Goal: Communication & Community: Answer question/provide support

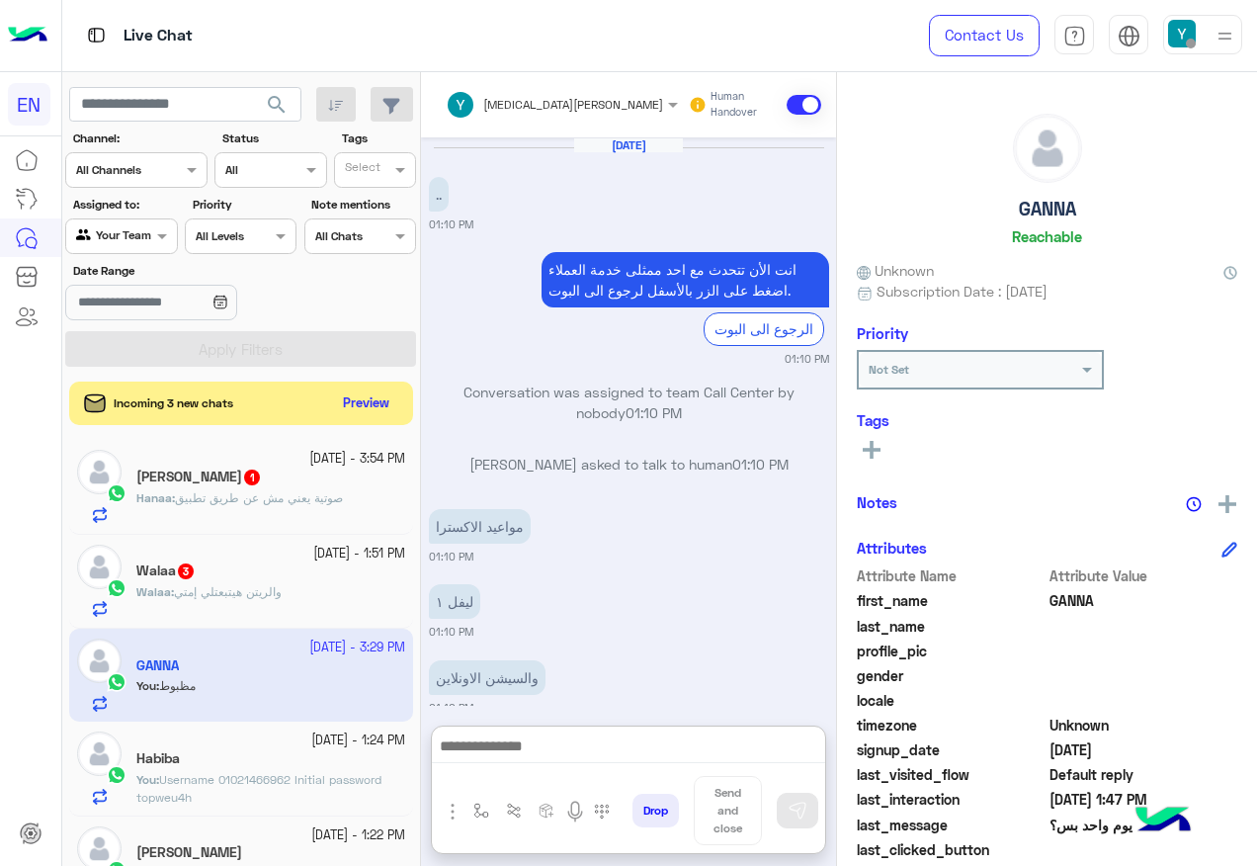
scroll to position [199, 0]
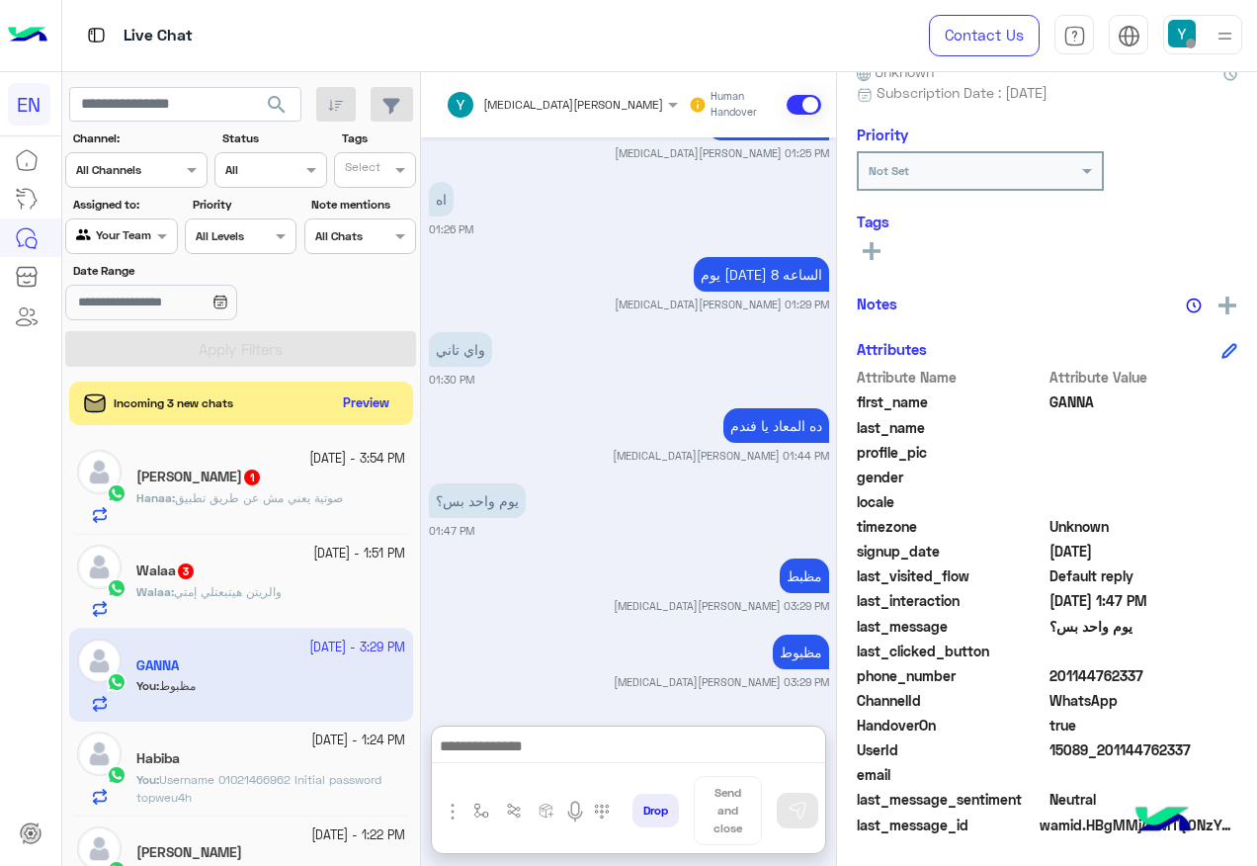
click at [323, 620] on div "[DATE] - 1:51 PM Walaa 3 Walaa : والريتن هيتبعتلي إمتي" at bounding box center [241, 582] width 344 height 94
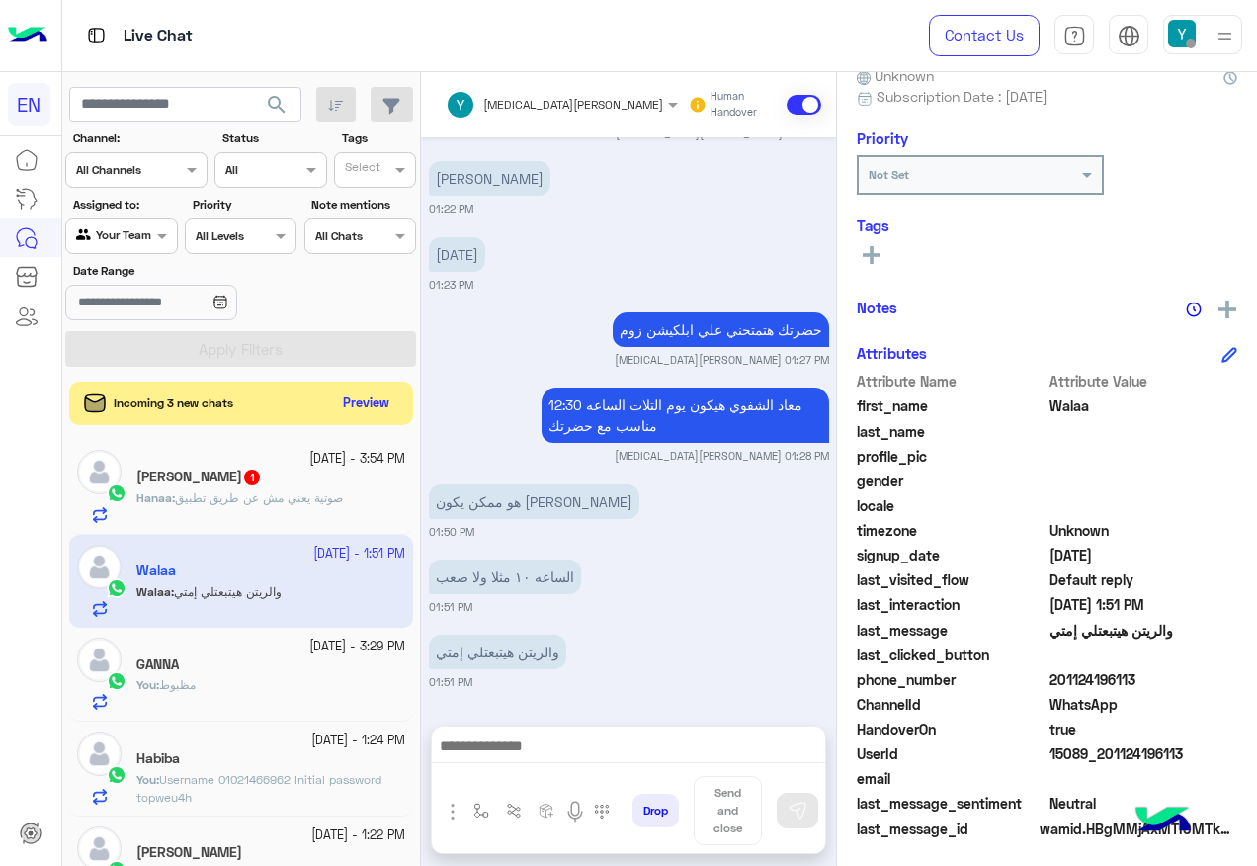
scroll to position [199, 0]
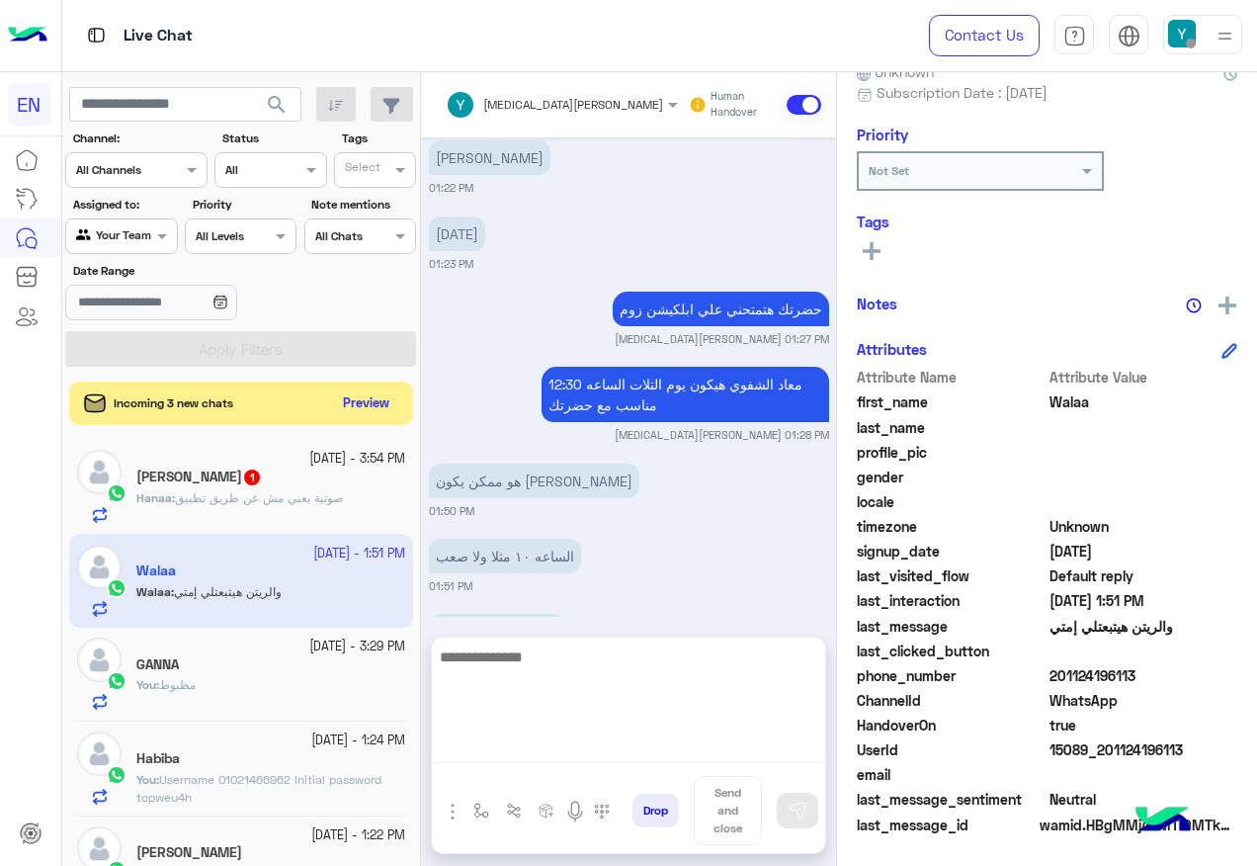
click at [622, 751] on textarea at bounding box center [628, 703] width 393 height 119
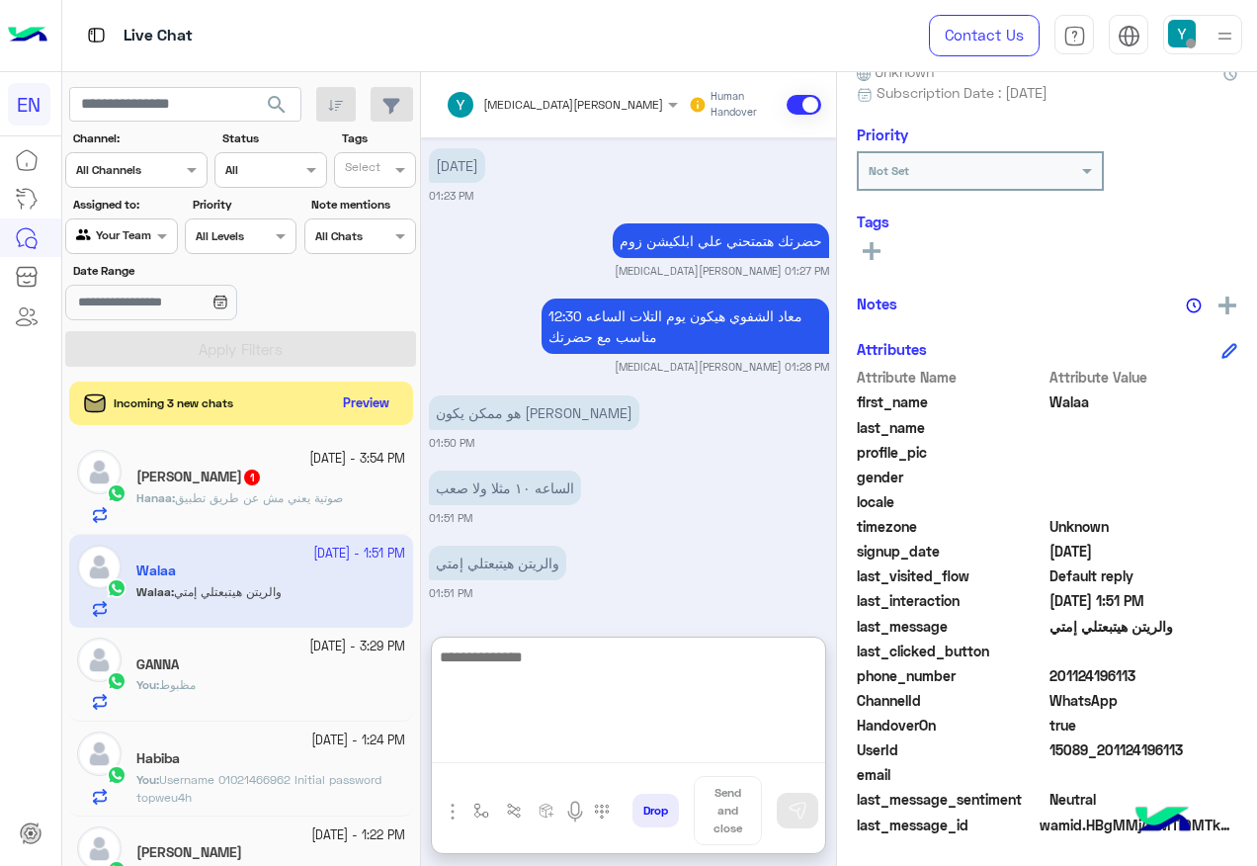
click at [601, 678] on textarea at bounding box center [628, 703] width 393 height 119
type textarea "**********"
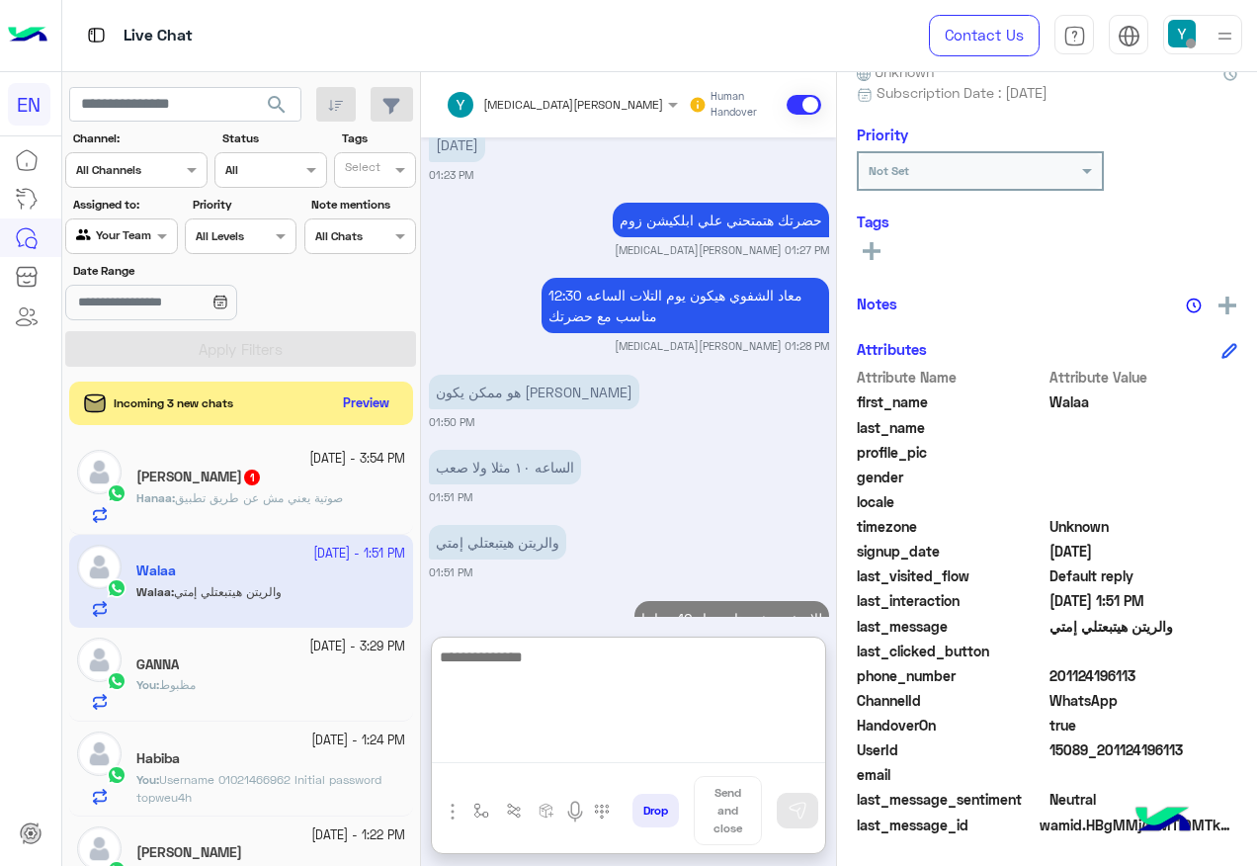
scroll to position [1903, 0]
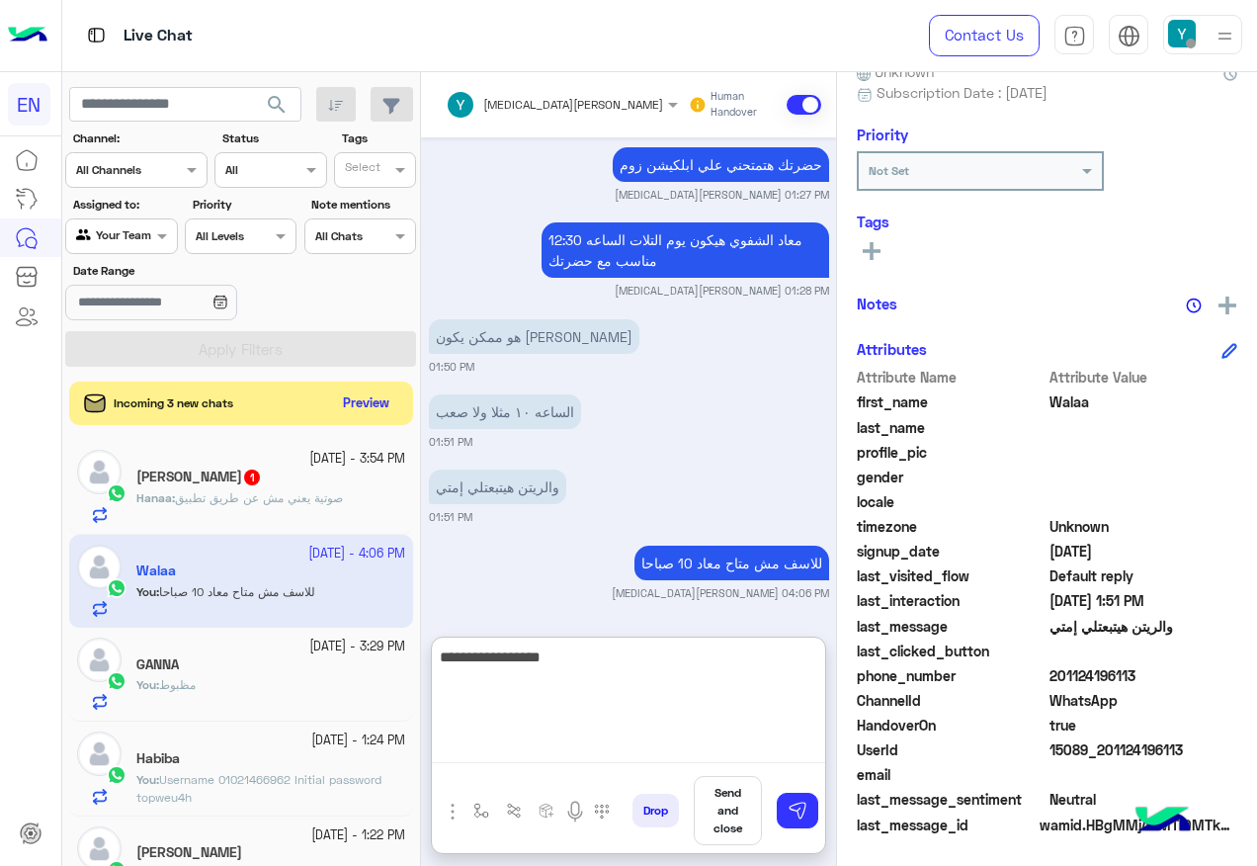
type textarea "**********"
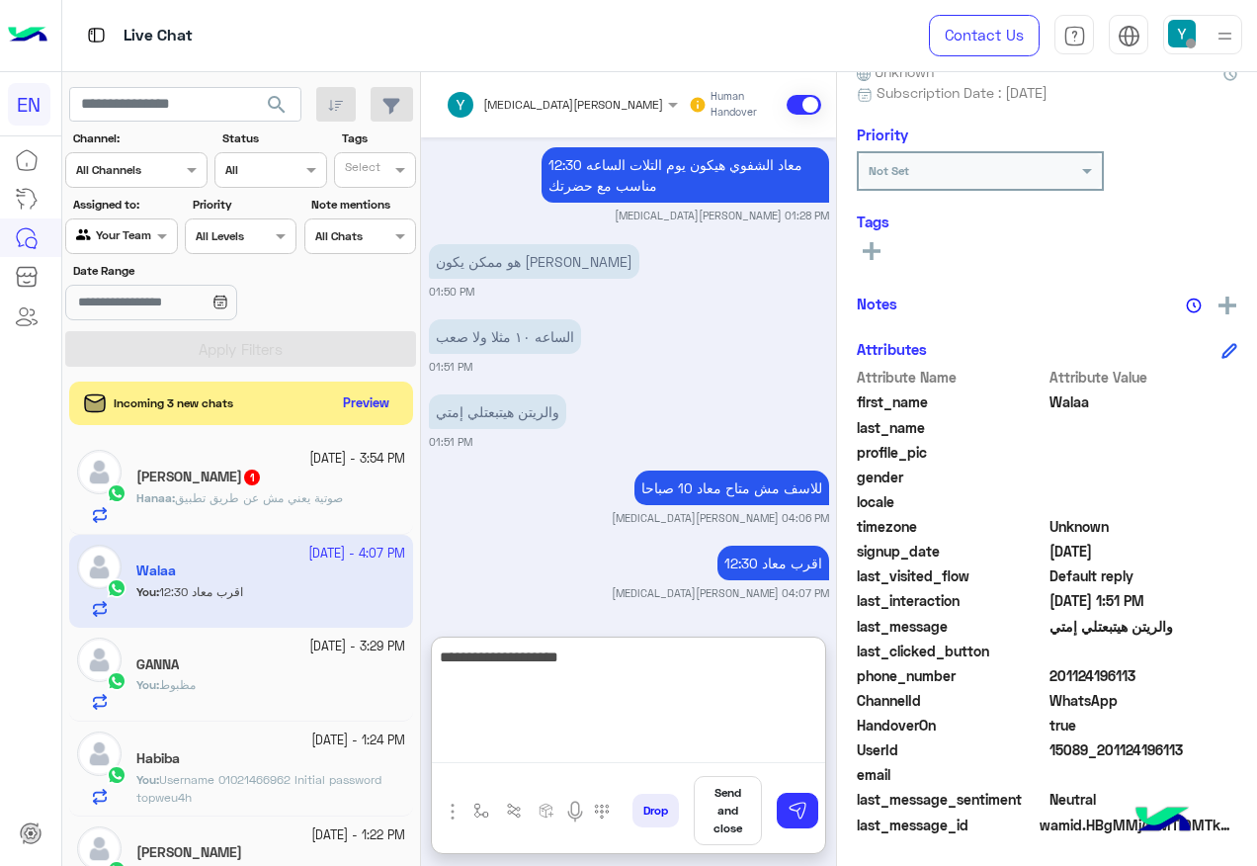
type textarea "**********"
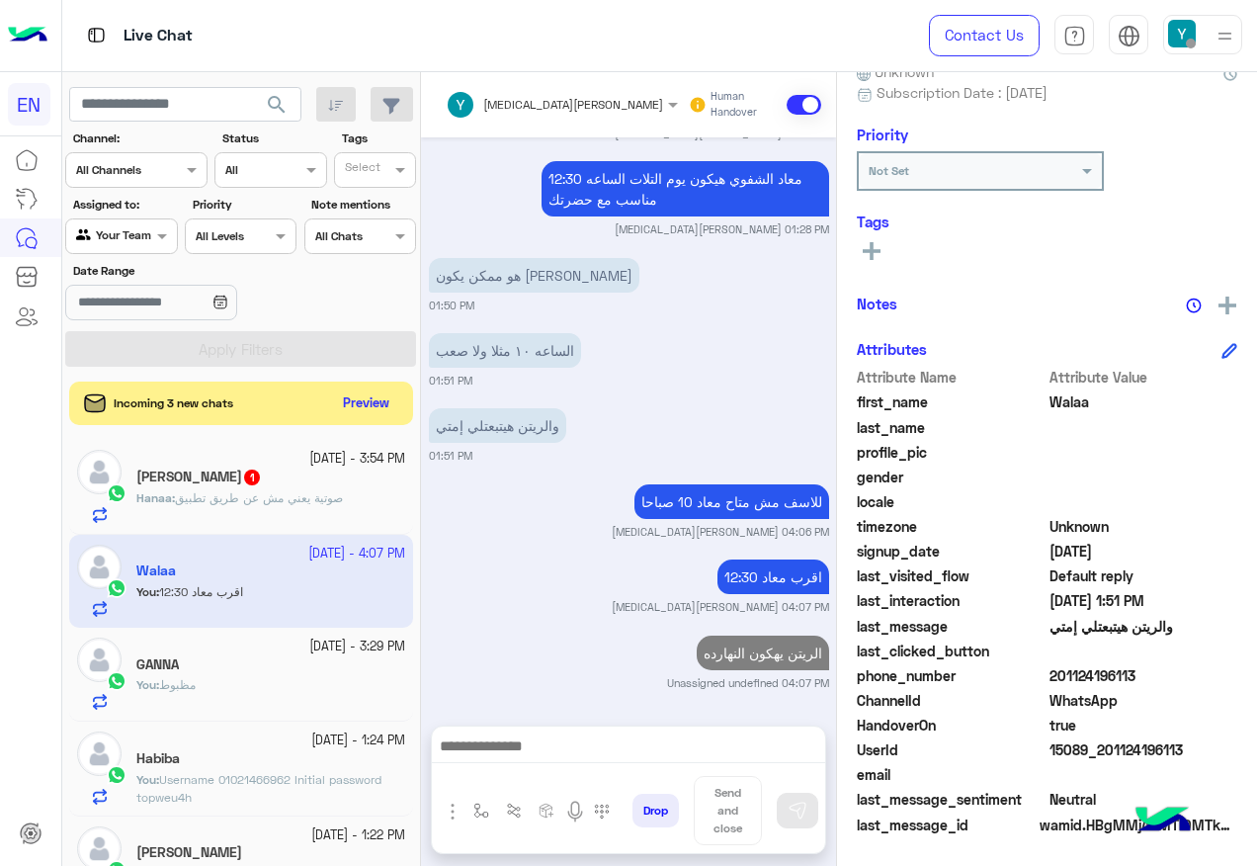
scroll to position [1964, 0]
drag, startPoint x: 1052, startPoint y: 673, endPoint x: 1140, endPoint y: 669, distance: 88.1
click at [1140, 669] on span "201124196113" at bounding box center [1144, 675] width 189 height 21
copy span "01124196113"
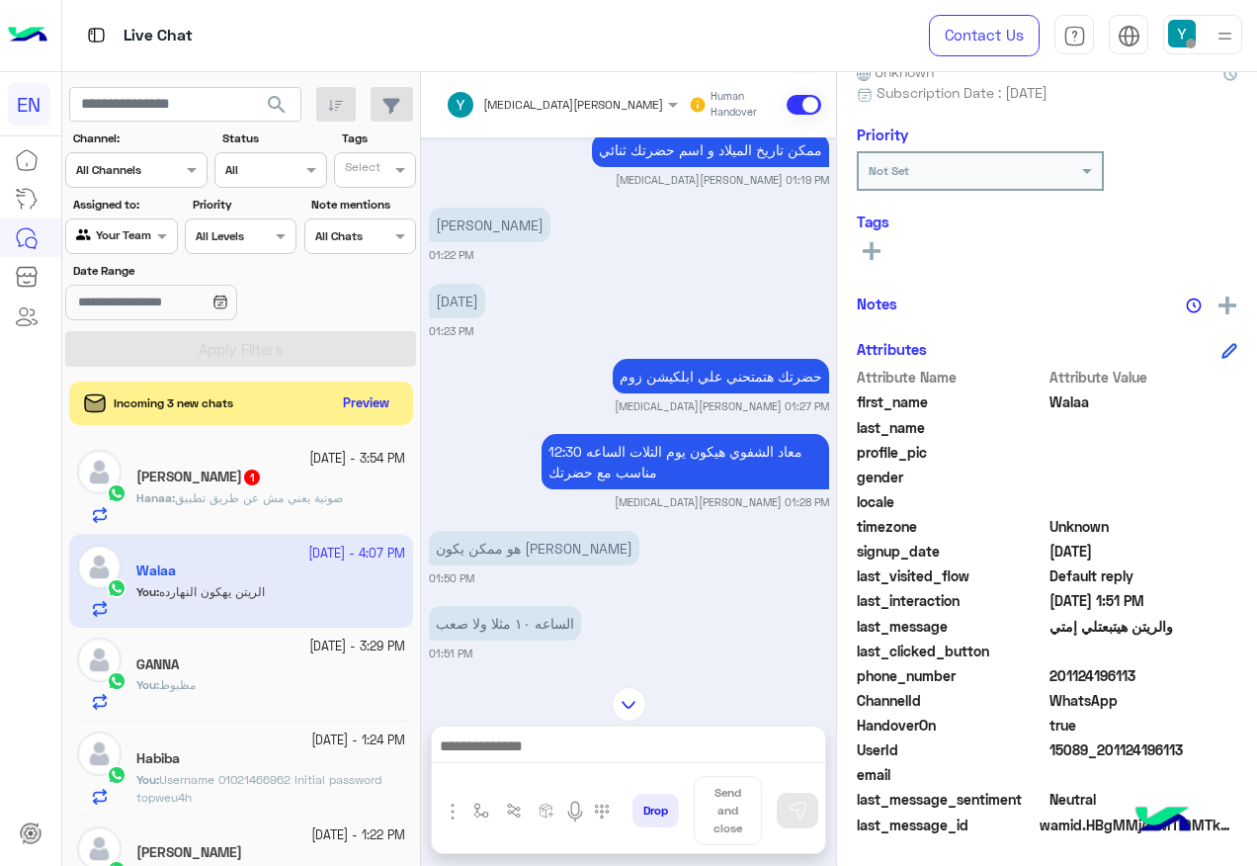
scroll to position [1667, 0]
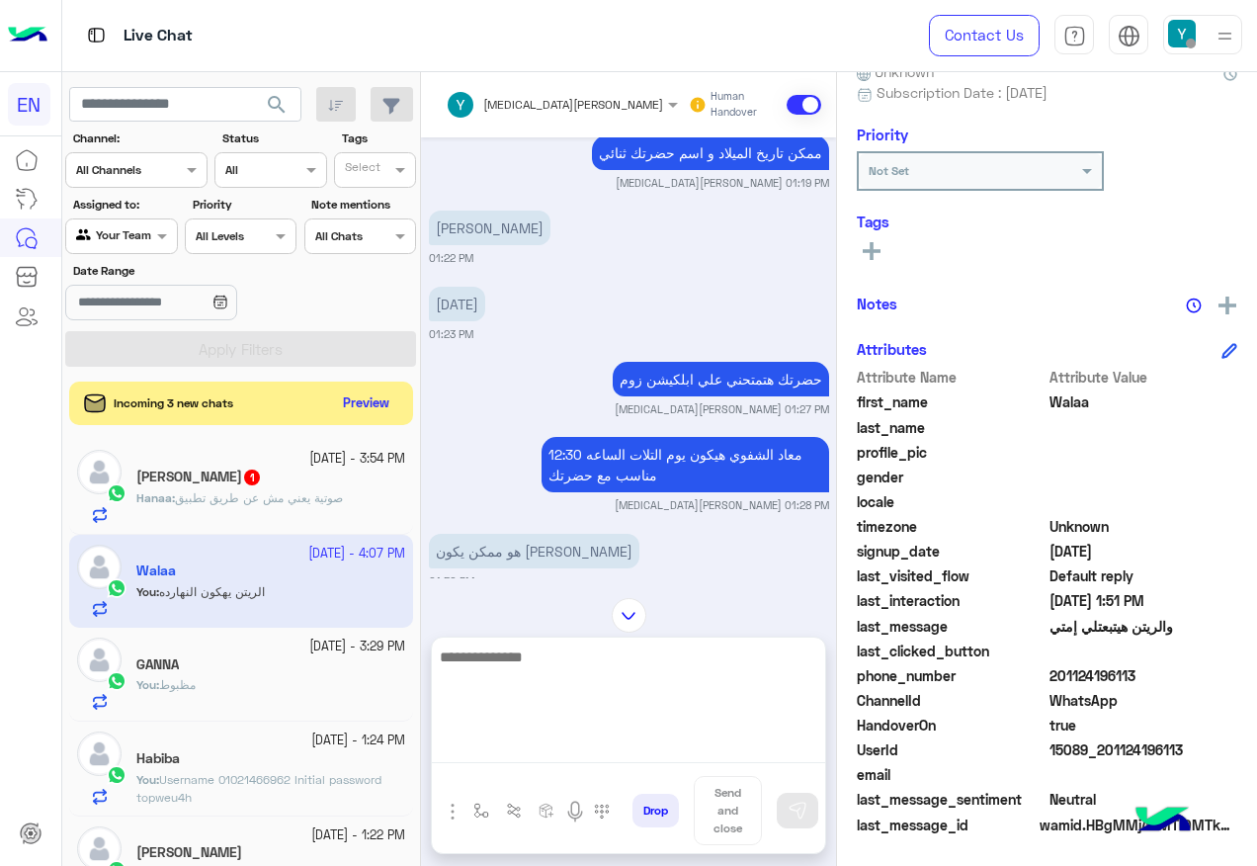
click at [548, 756] on textarea at bounding box center [628, 703] width 393 height 119
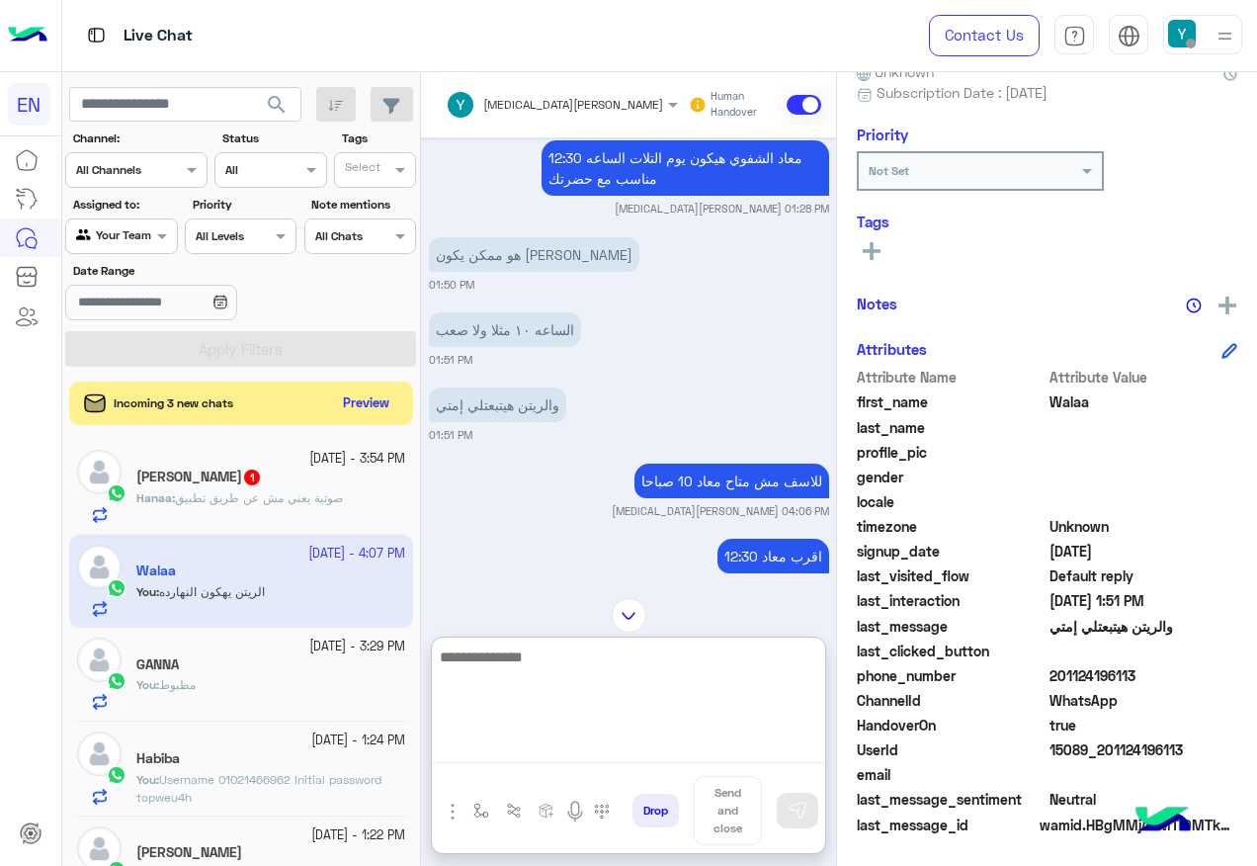
click at [677, 685] on textarea at bounding box center [628, 703] width 393 height 119
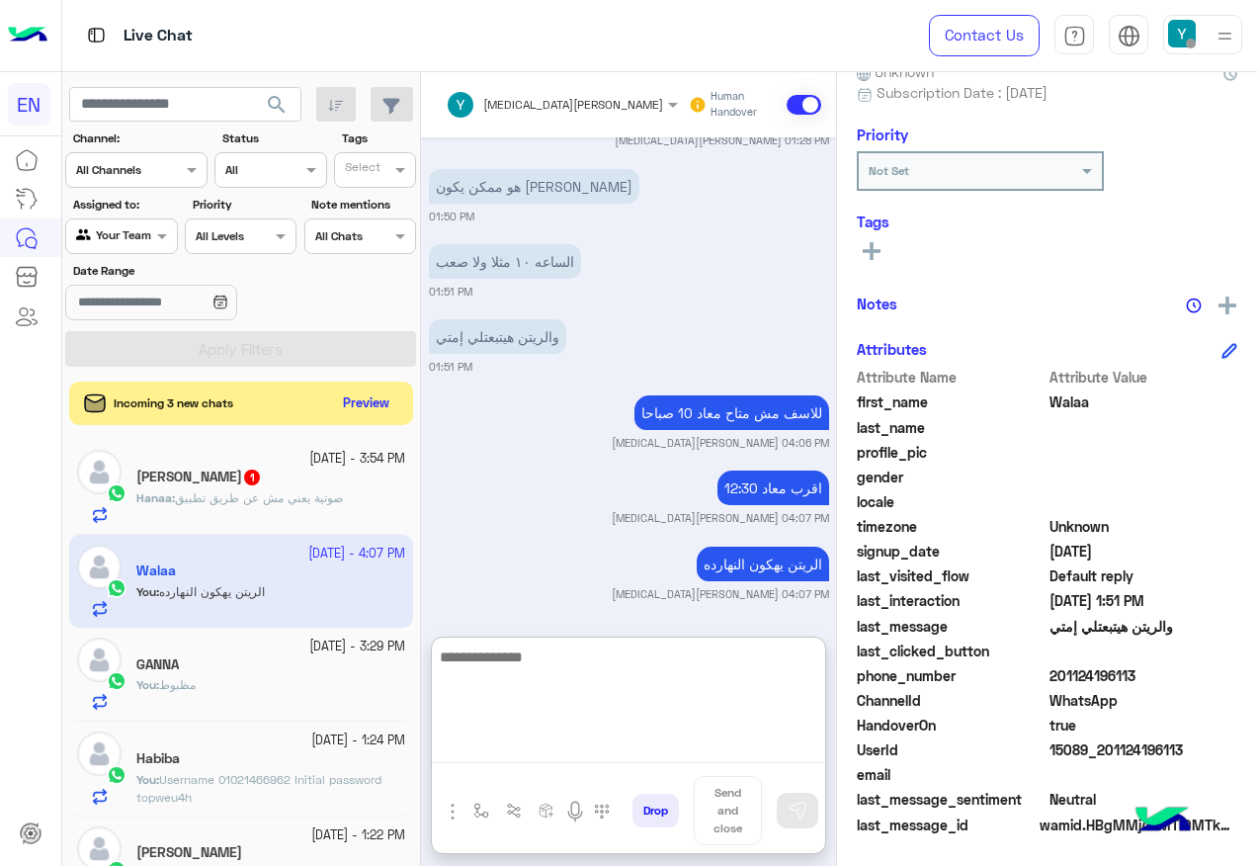
scroll to position [2053, 0]
click at [602, 673] on textarea at bounding box center [628, 703] width 393 height 119
type textarea "**********"
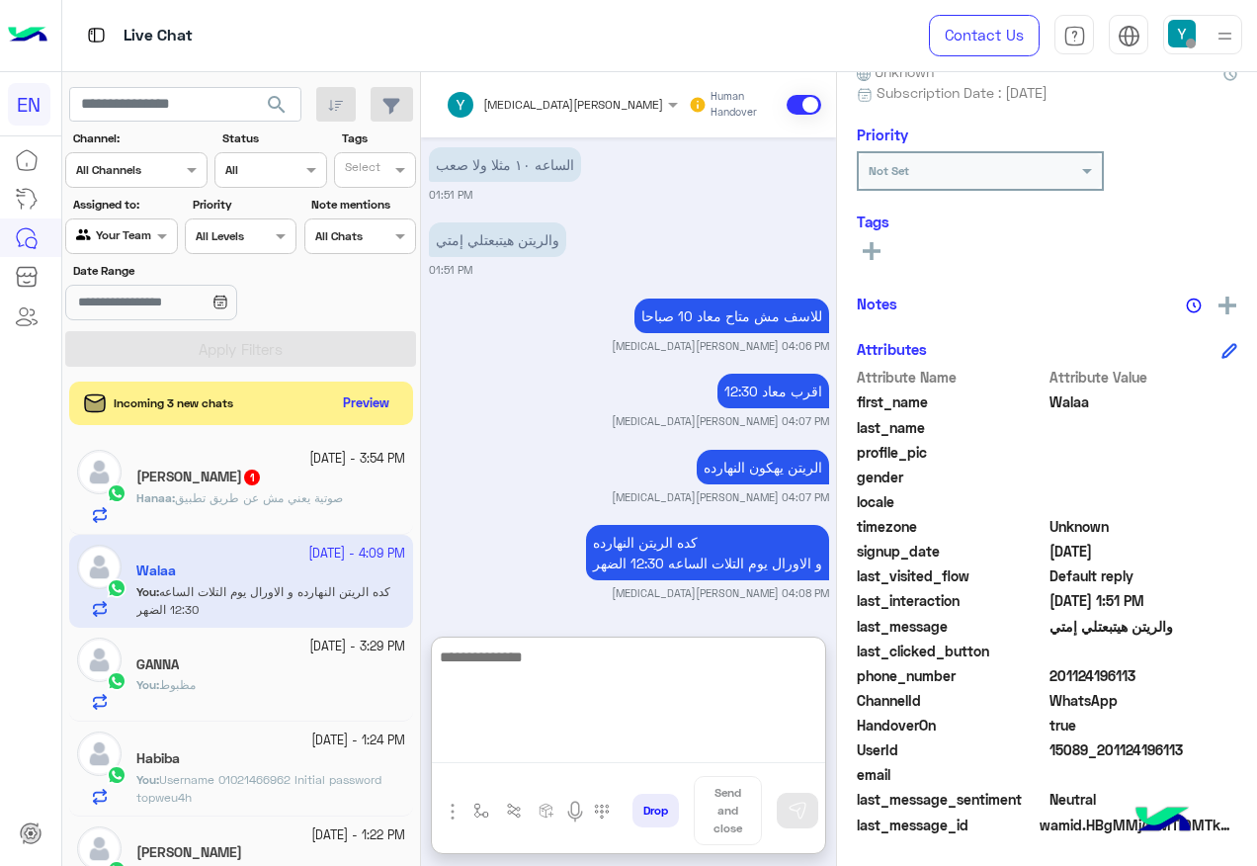
scroll to position [2150, 0]
click at [621, 683] on textarea at bounding box center [628, 703] width 393 height 119
paste textarea "**********"
type textarea "**********"
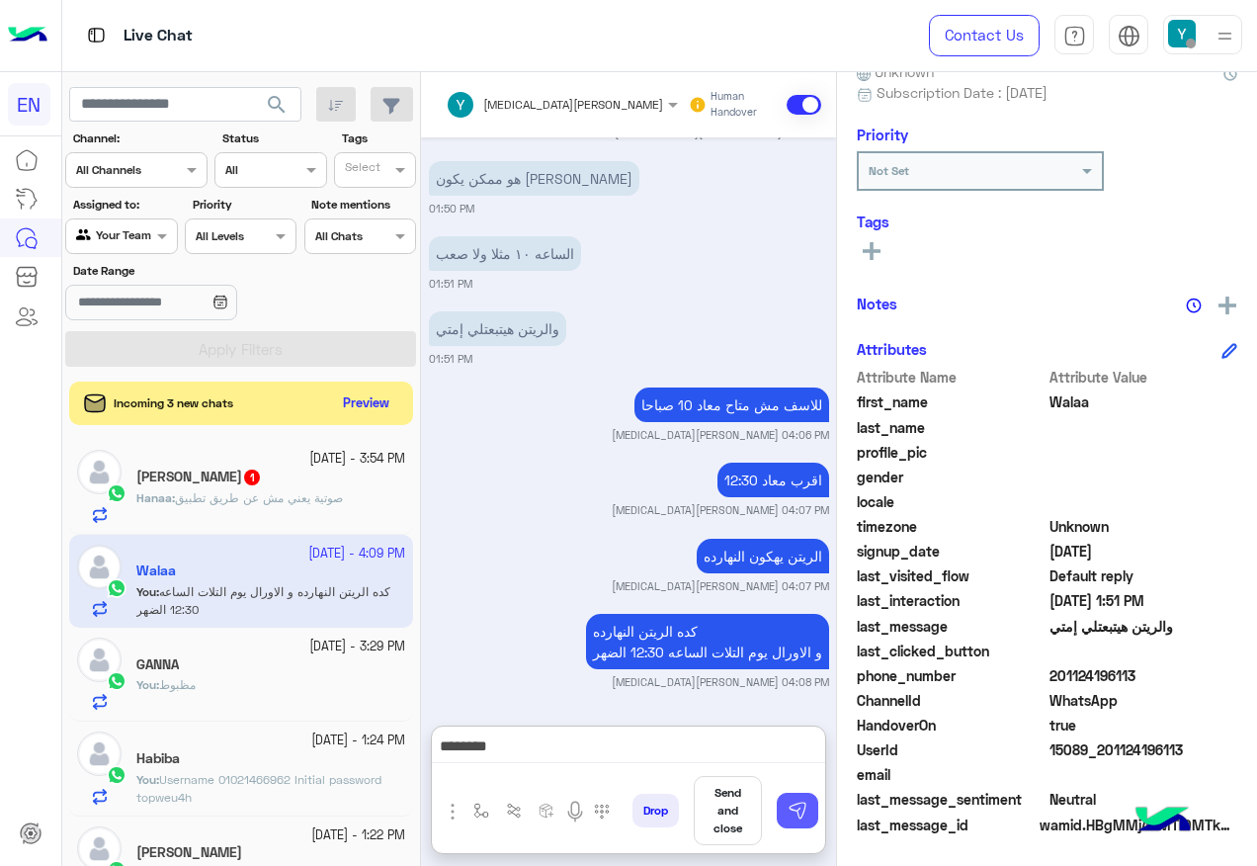
click at [802, 819] on img at bounding box center [798, 811] width 20 height 20
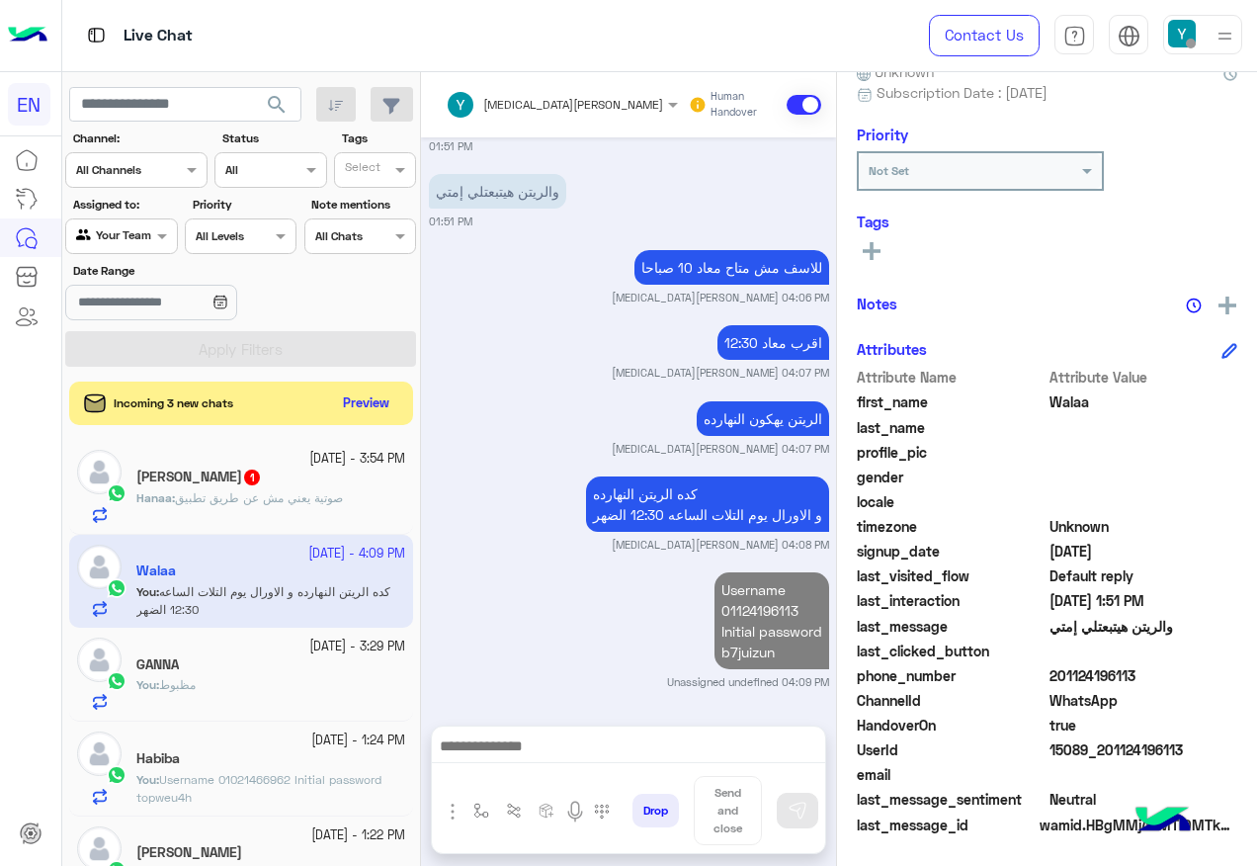
scroll to position [2198, 0]
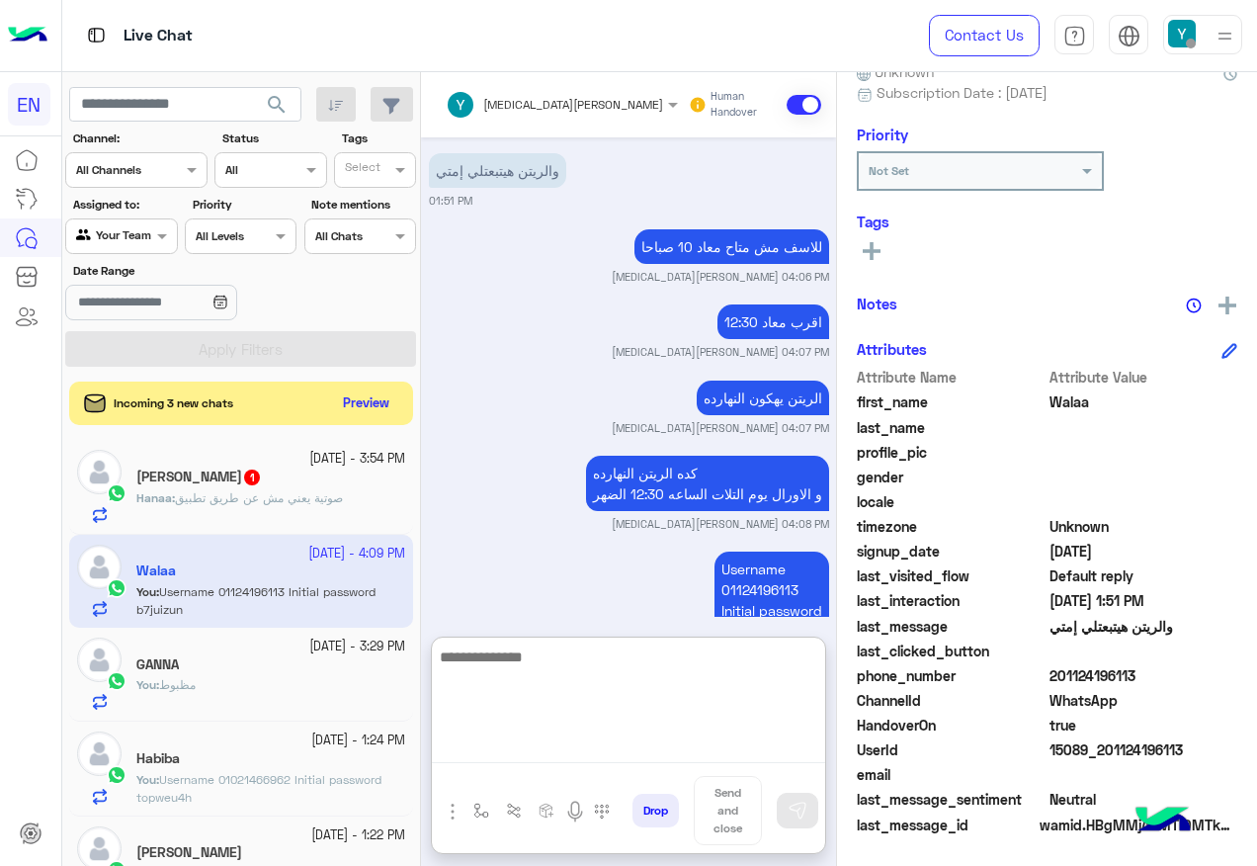
click at [521, 737] on textarea at bounding box center [628, 703] width 393 height 119
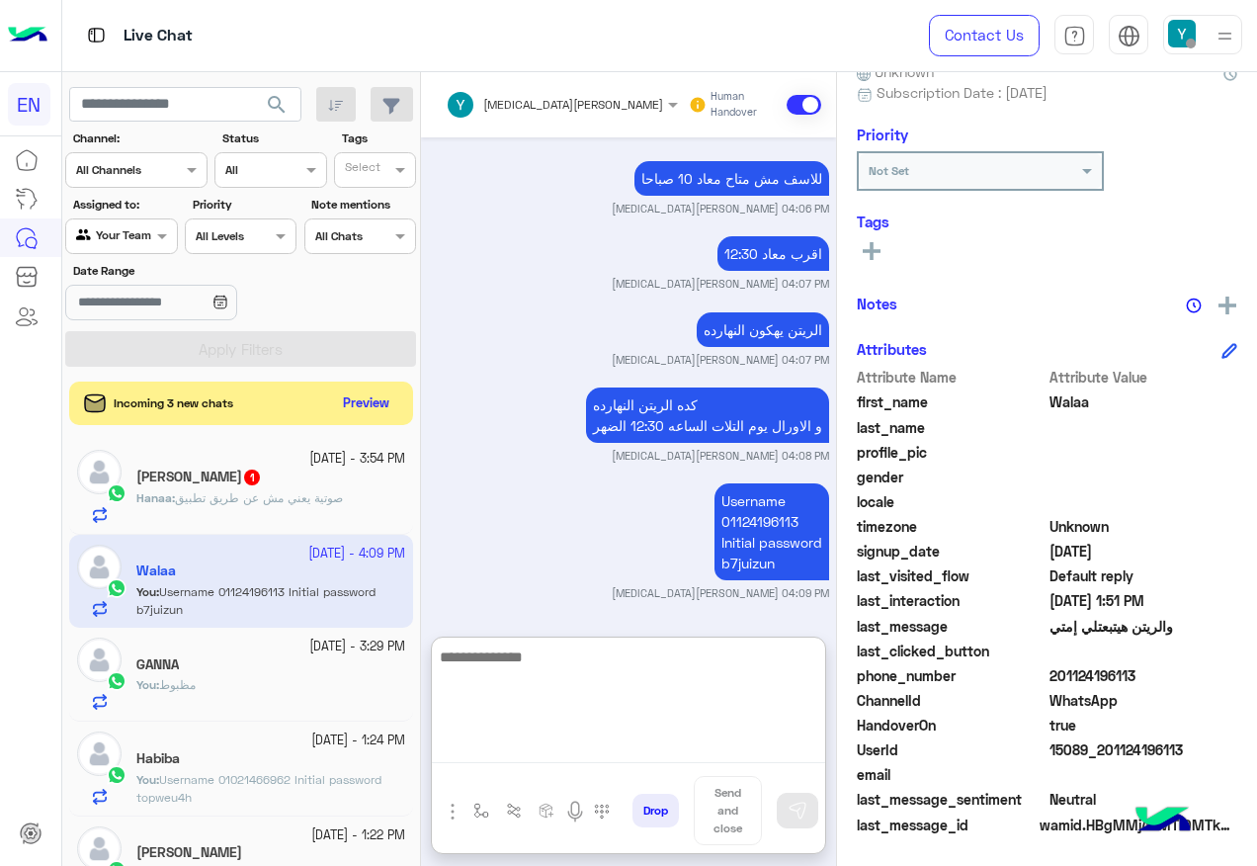
scroll to position [2418, 0]
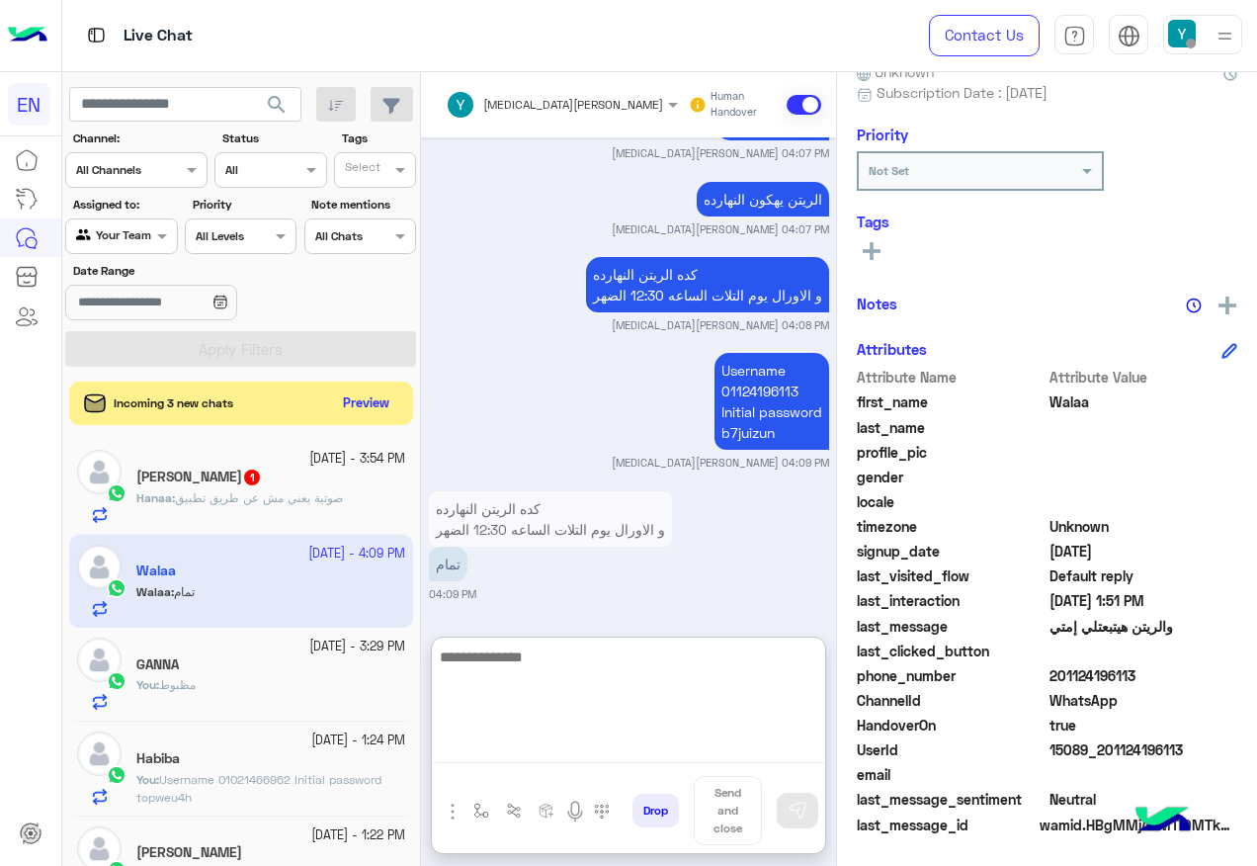
paste textarea "**********"
type textarea "**********"
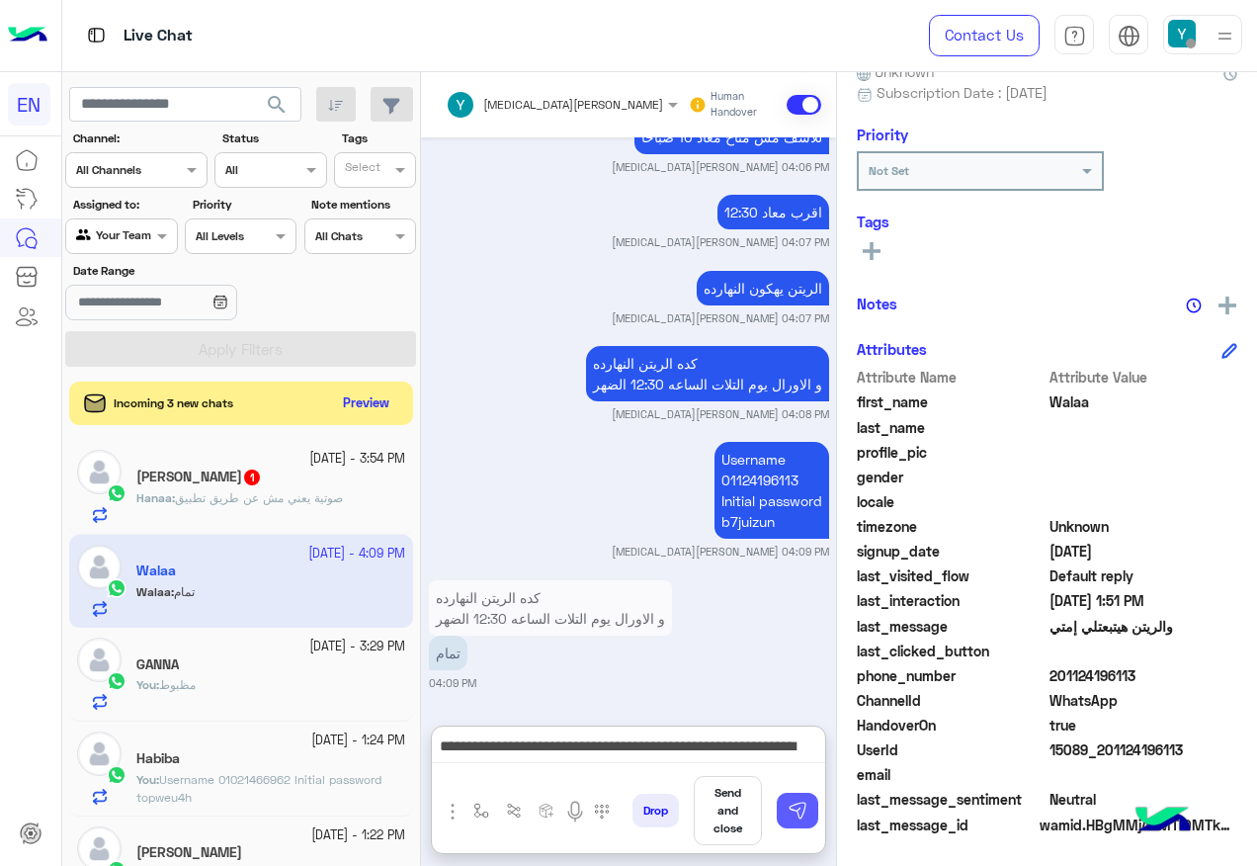
click at [801, 826] on button at bounding box center [798, 811] width 42 height 36
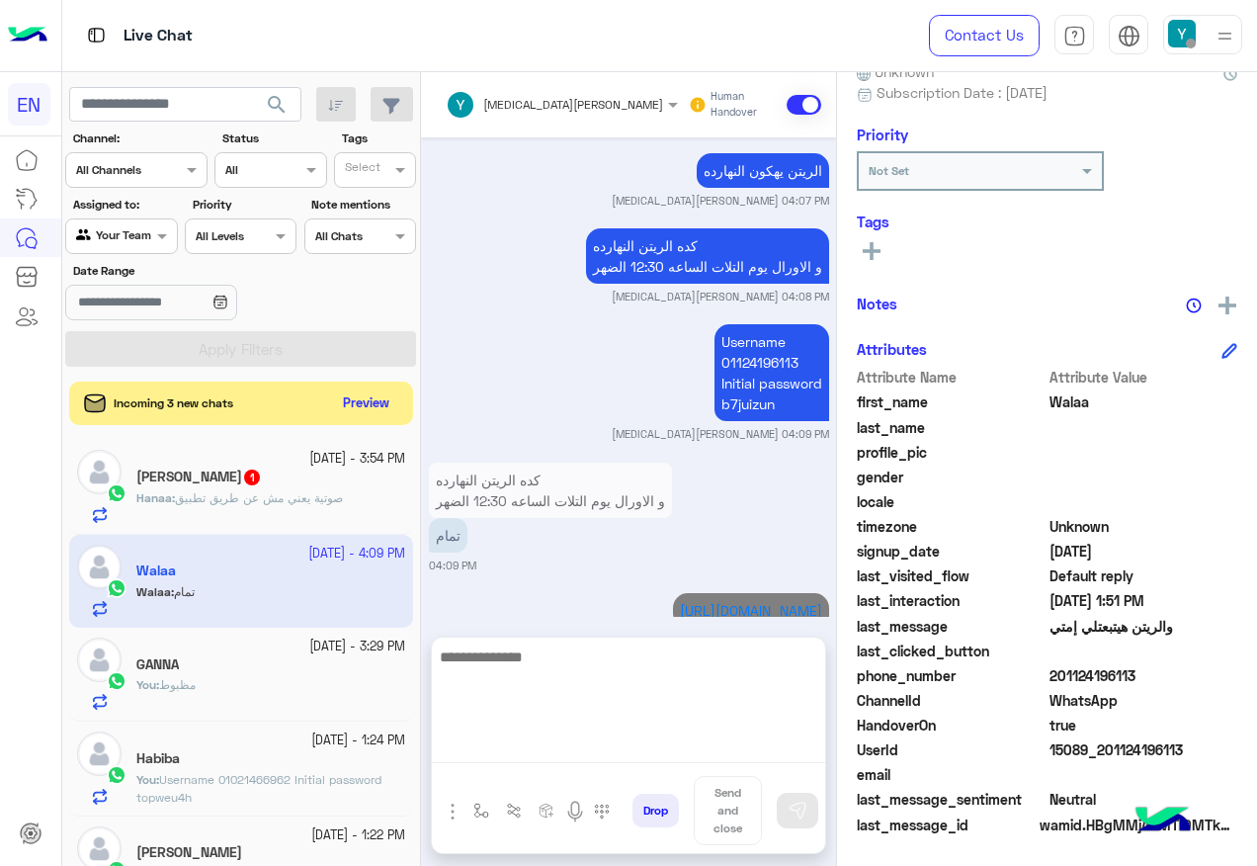
click at [669, 735] on textarea at bounding box center [628, 703] width 393 height 119
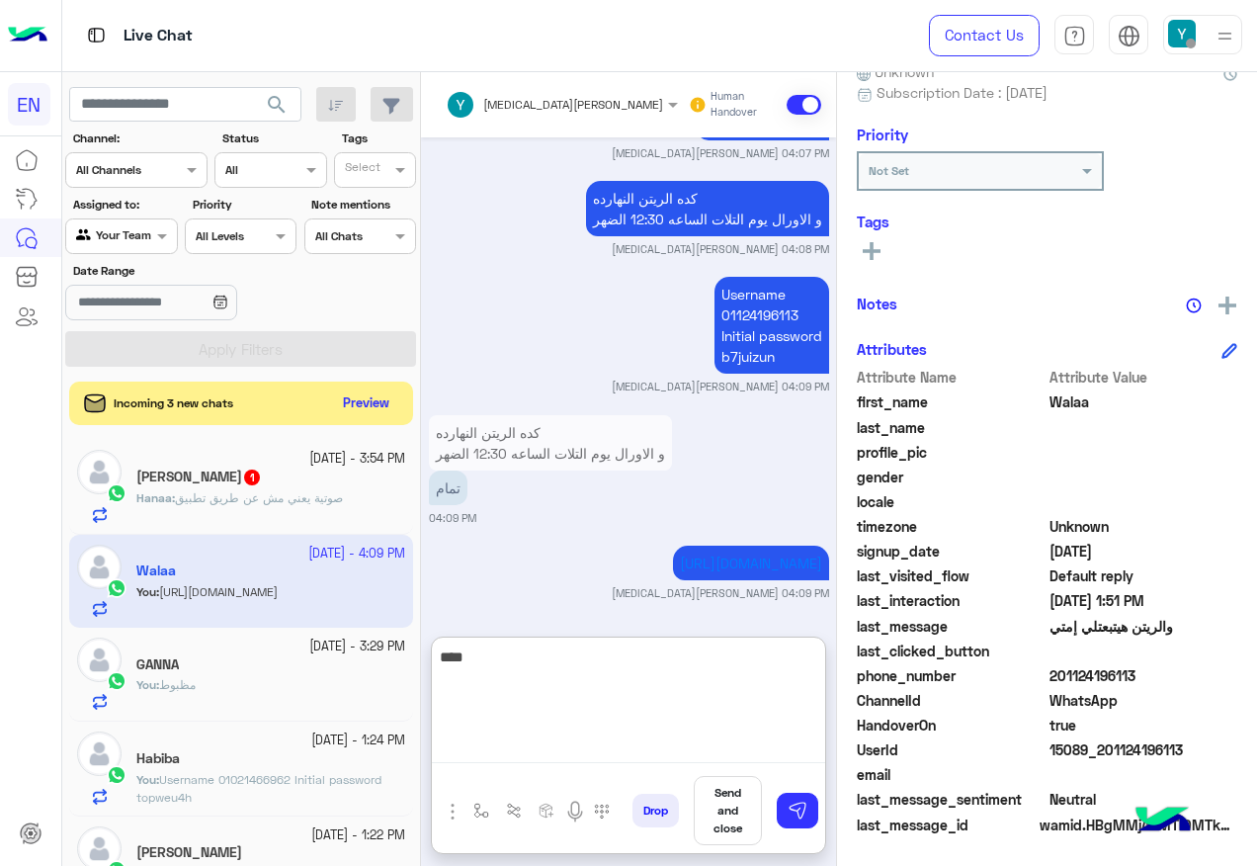
scroll to position [2515, 0]
type textarea "**********"
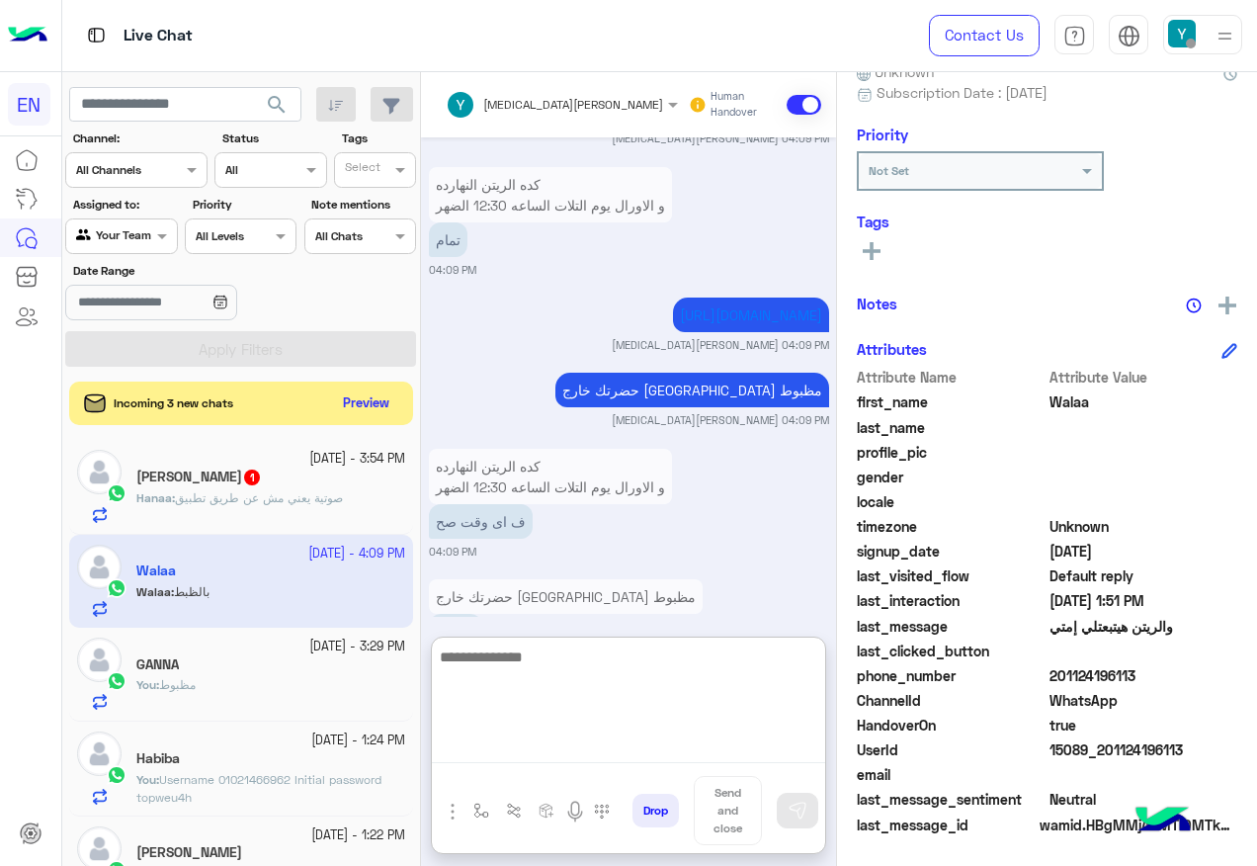
scroll to position [2831, 0]
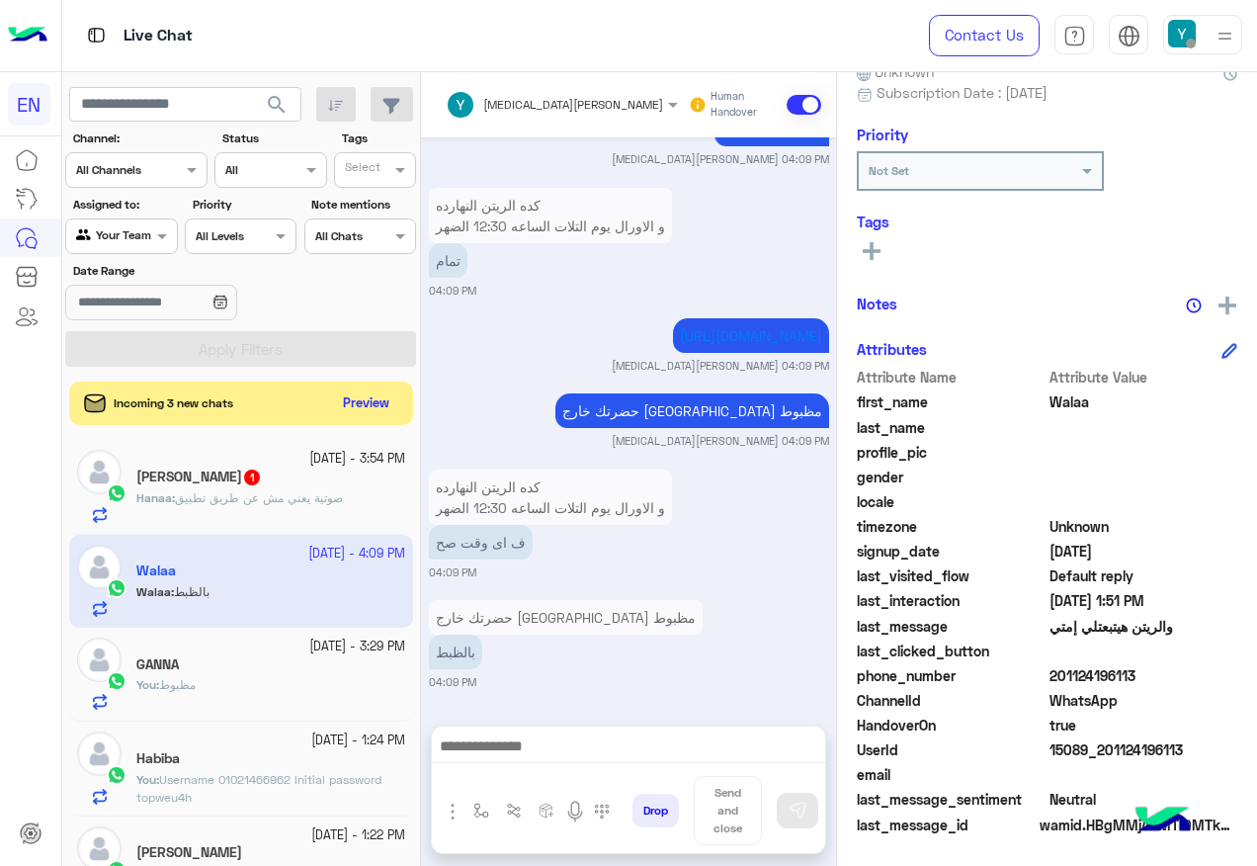
click at [715, 465] on div "كده الريتن النهارده و الاورال يوم التلات الساعه 12:30 الضهر ف اى وقت صح 04:09 PM" at bounding box center [629, 523] width 400 height 116
click at [583, 545] on img at bounding box center [589, 548] width 24 height 24
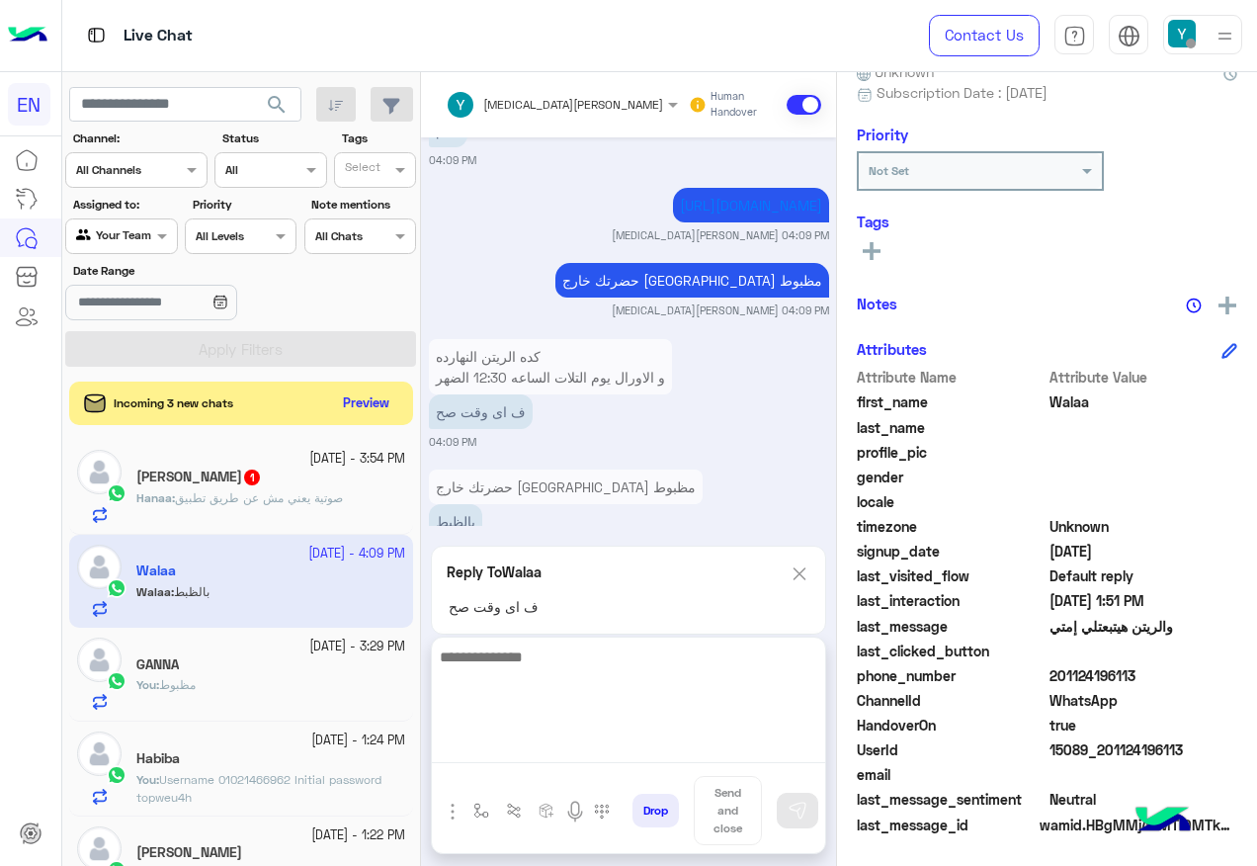
click at [618, 758] on textarea at bounding box center [628, 703] width 393 height 119
type textarea "**********"
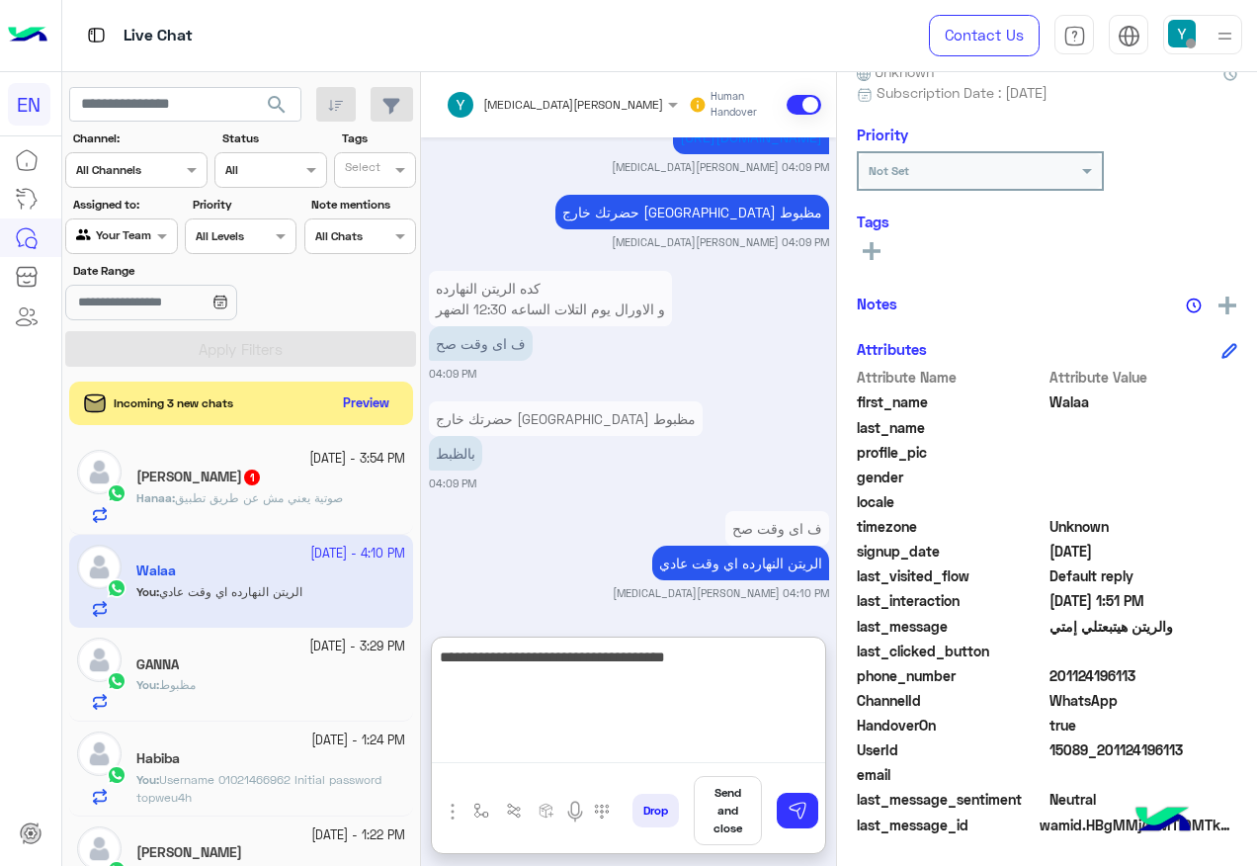
type textarea "**********"
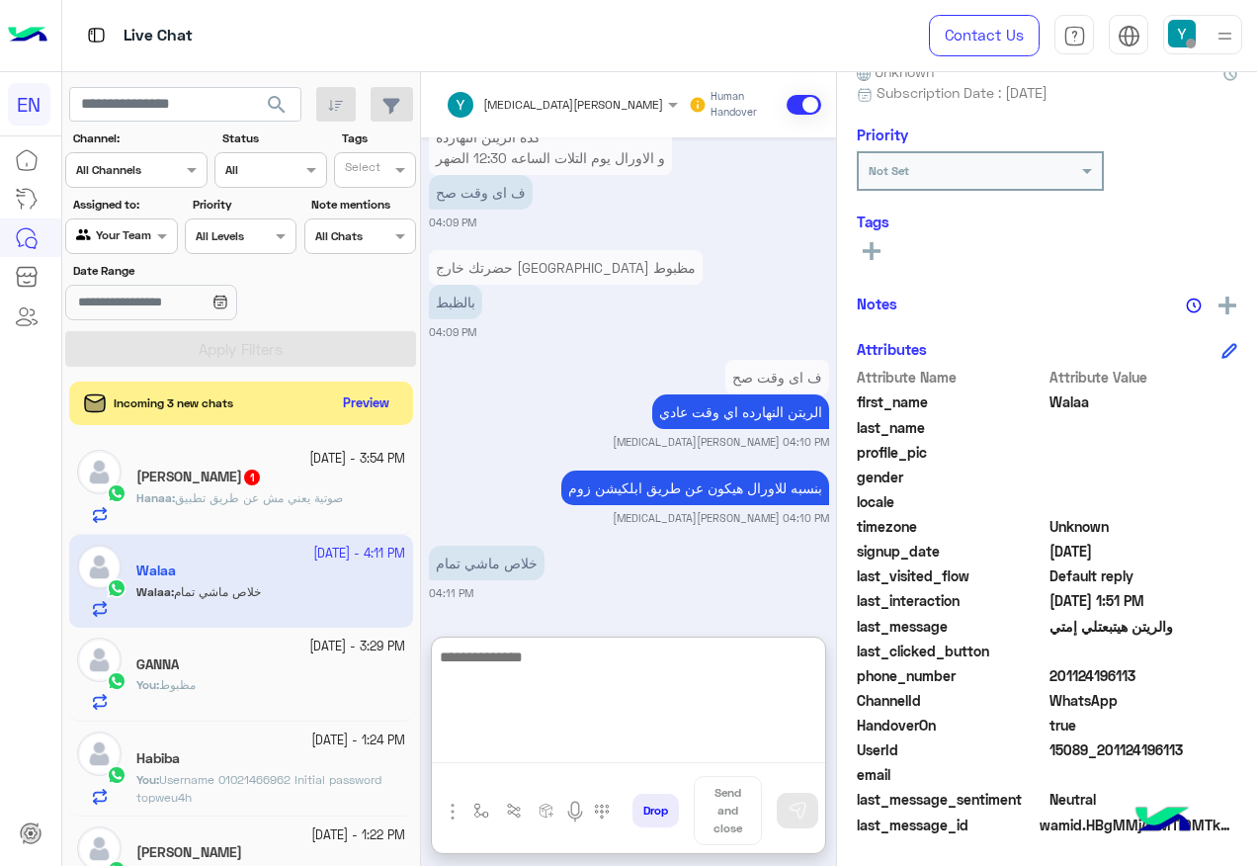
scroll to position [3091, 0]
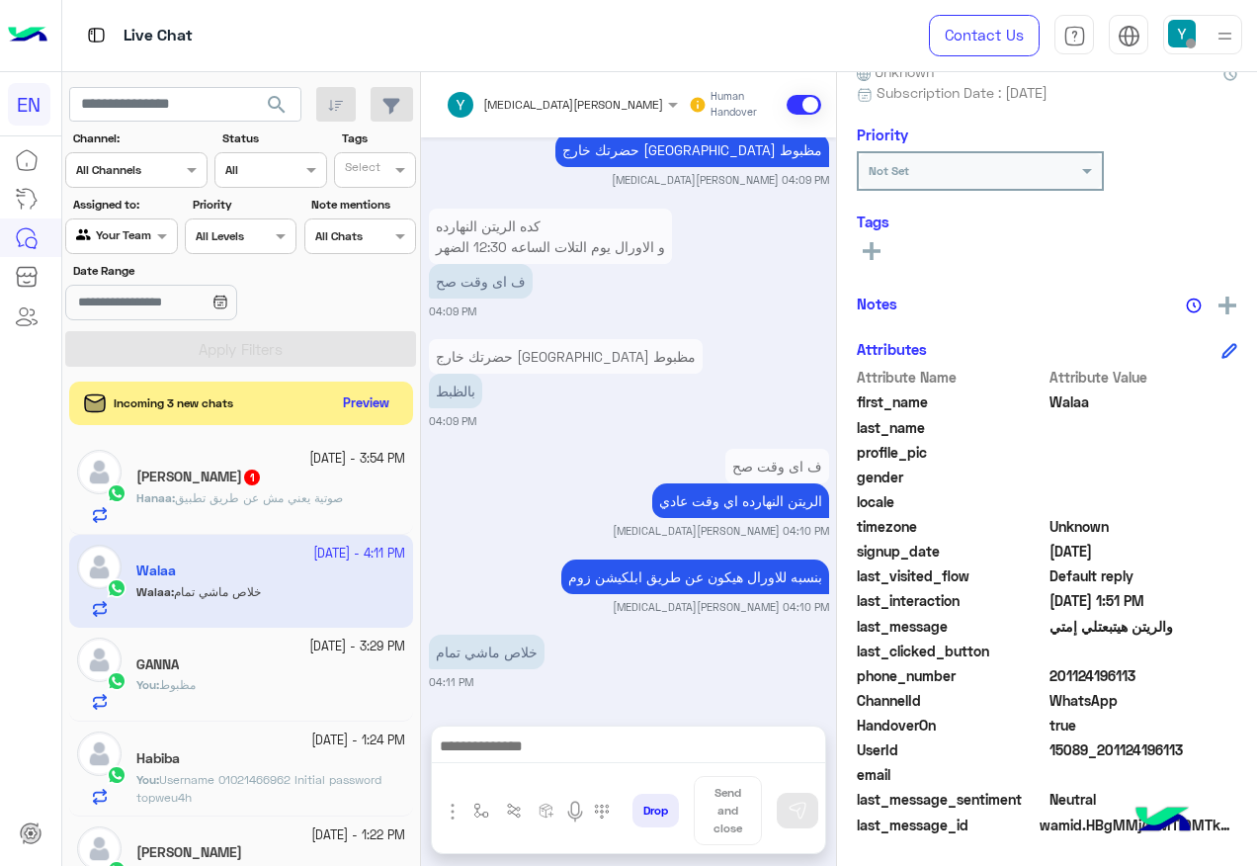
click at [309, 468] on small "[DATE] - 3:54 PM" at bounding box center [357, 459] width 96 height 19
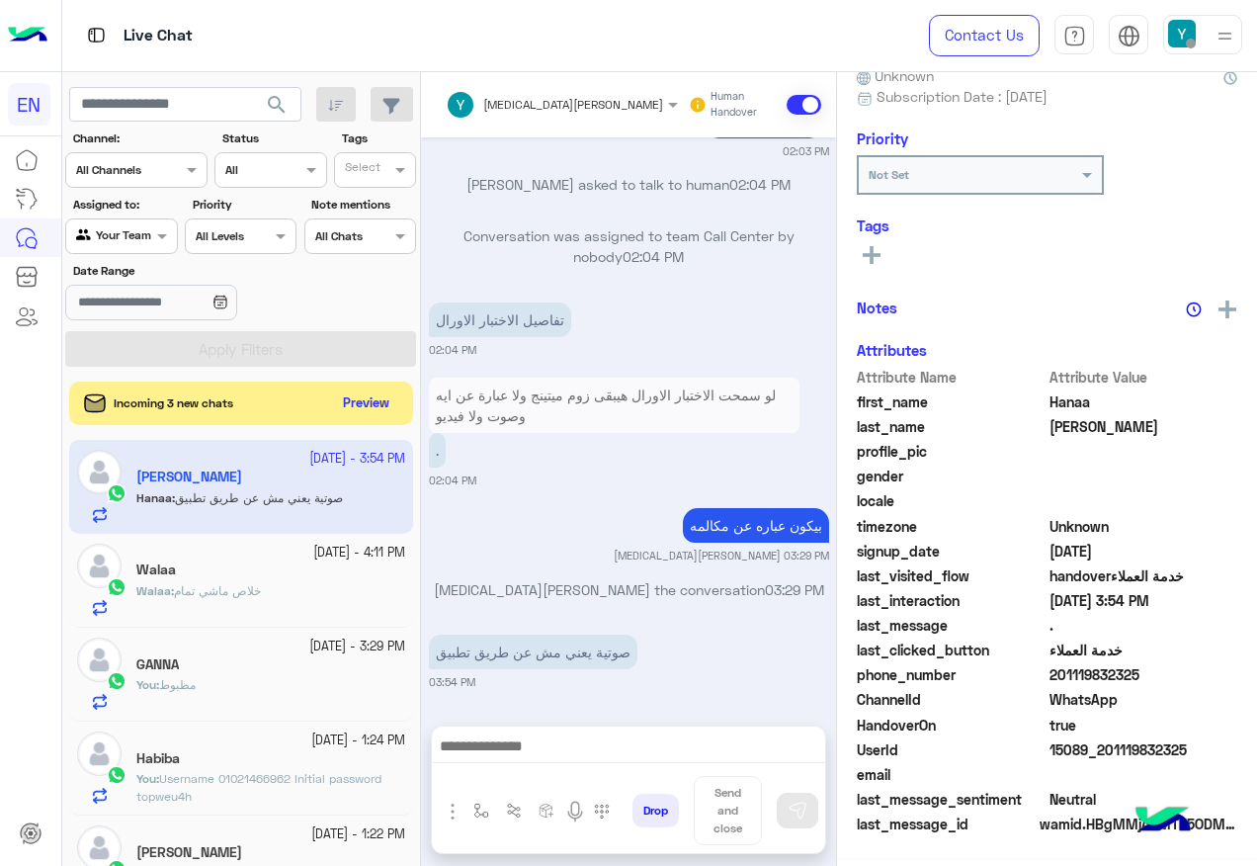
scroll to position [199, 0]
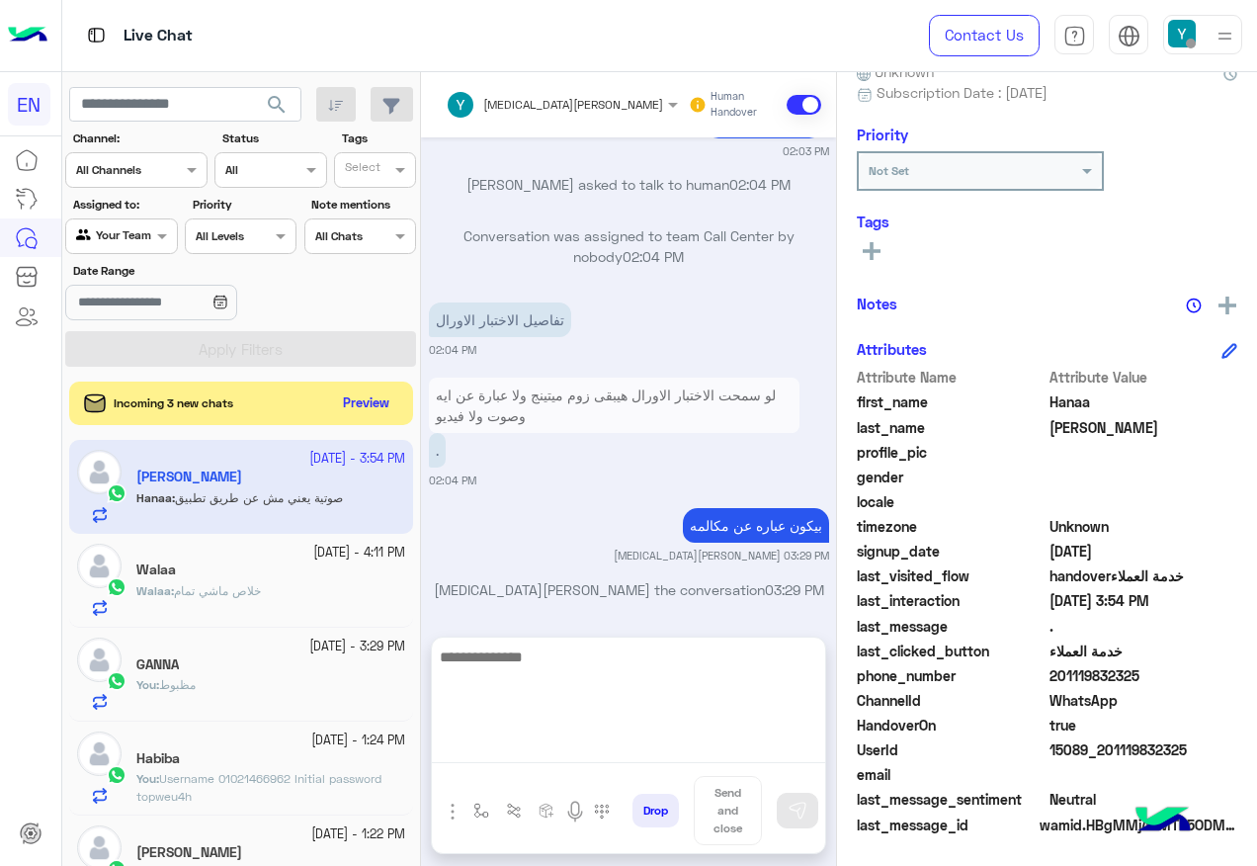
click at [587, 737] on textarea at bounding box center [628, 703] width 393 height 119
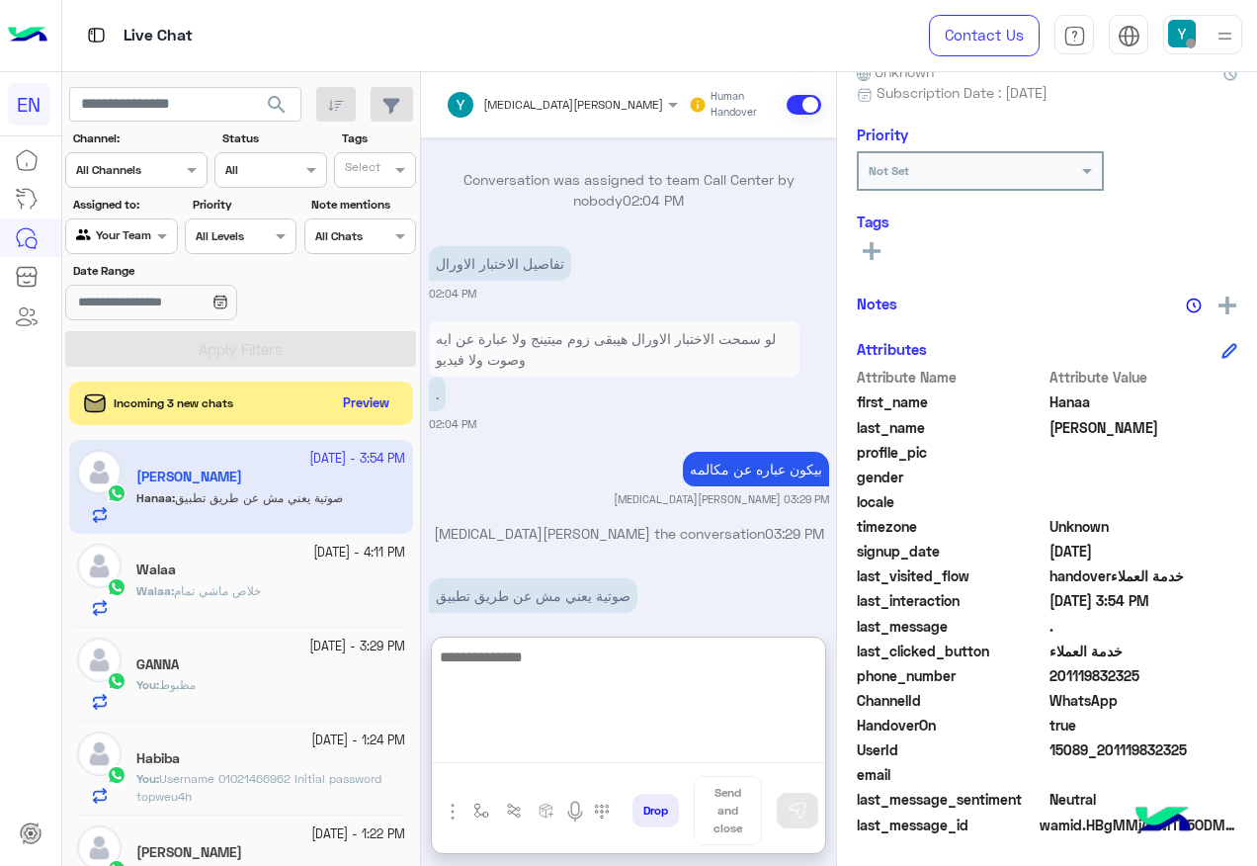
scroll to position [1178, 0]
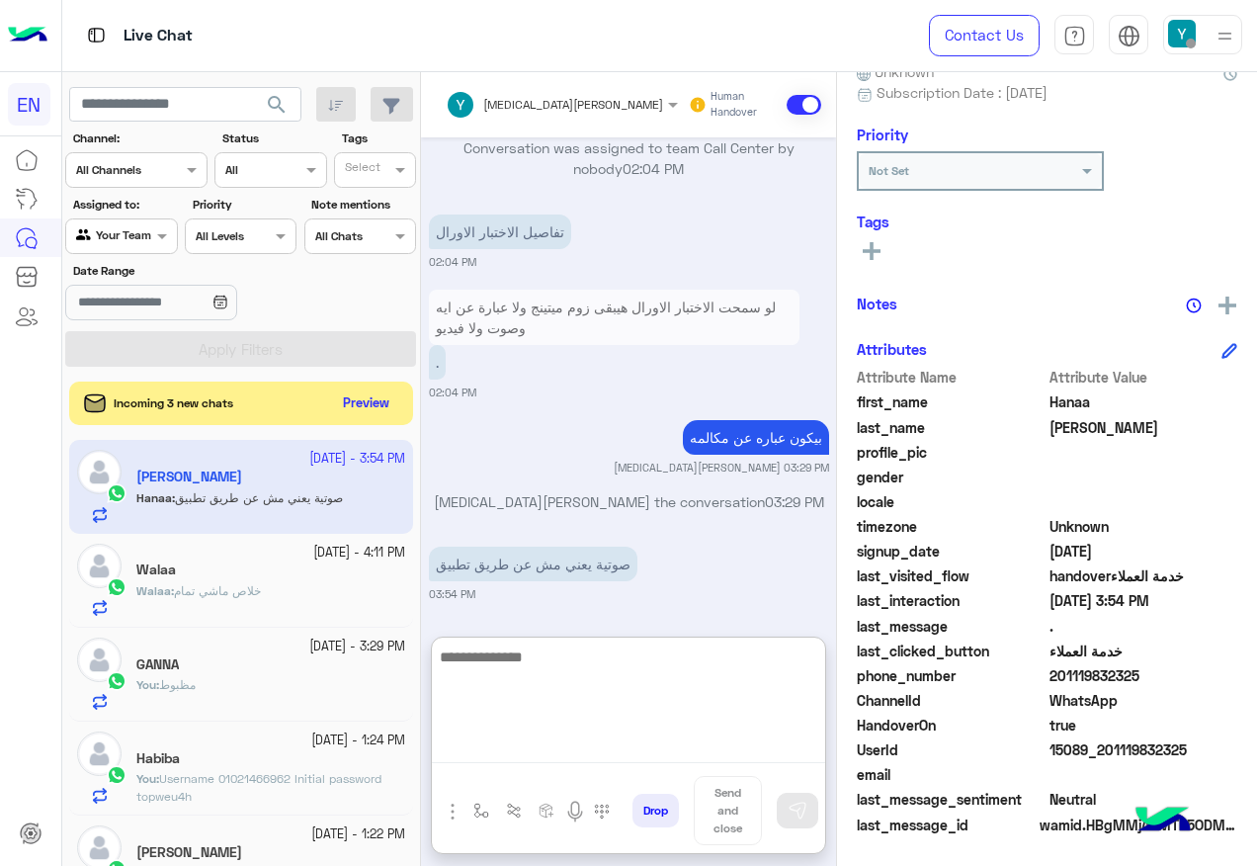
click at [562, 697] on textarea at bounding box center [628, 703] width 393 height 119
type textarea "**********"
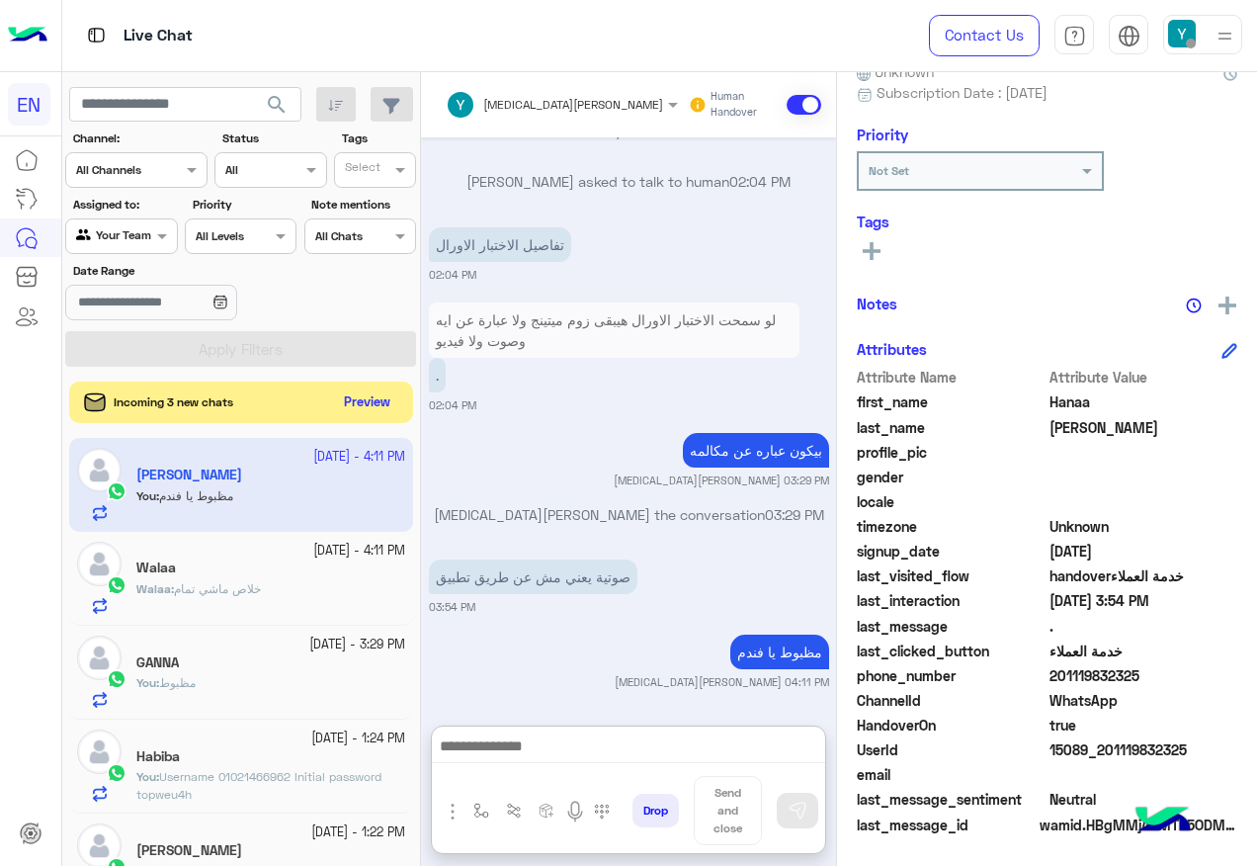
click at [384, 410] on button "Preview" at bounding box center [367, 402] width 61 height 27
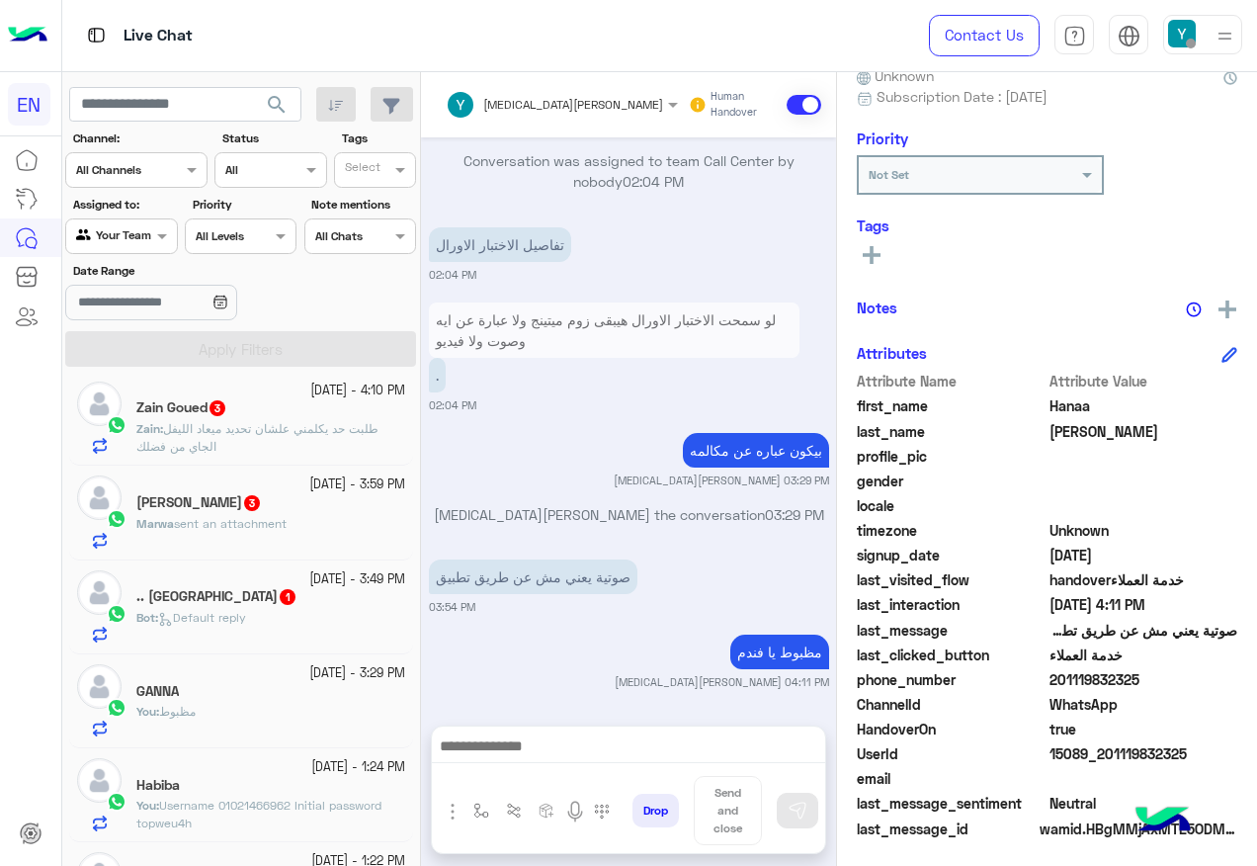
scroll to position [199, 0]
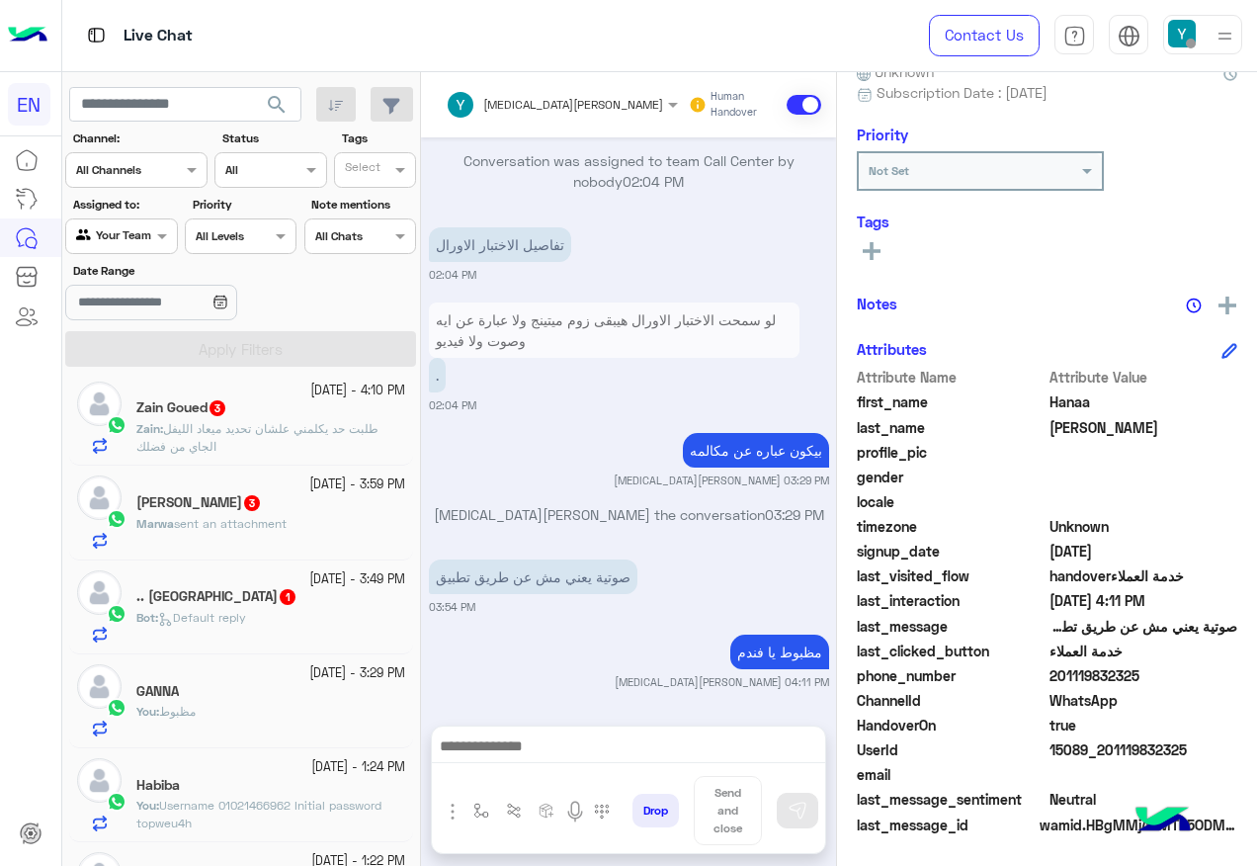
click at [347, 586] on small "[DATE] - 3:49 PM" at bounding box center [357, 579] width 96 height 19
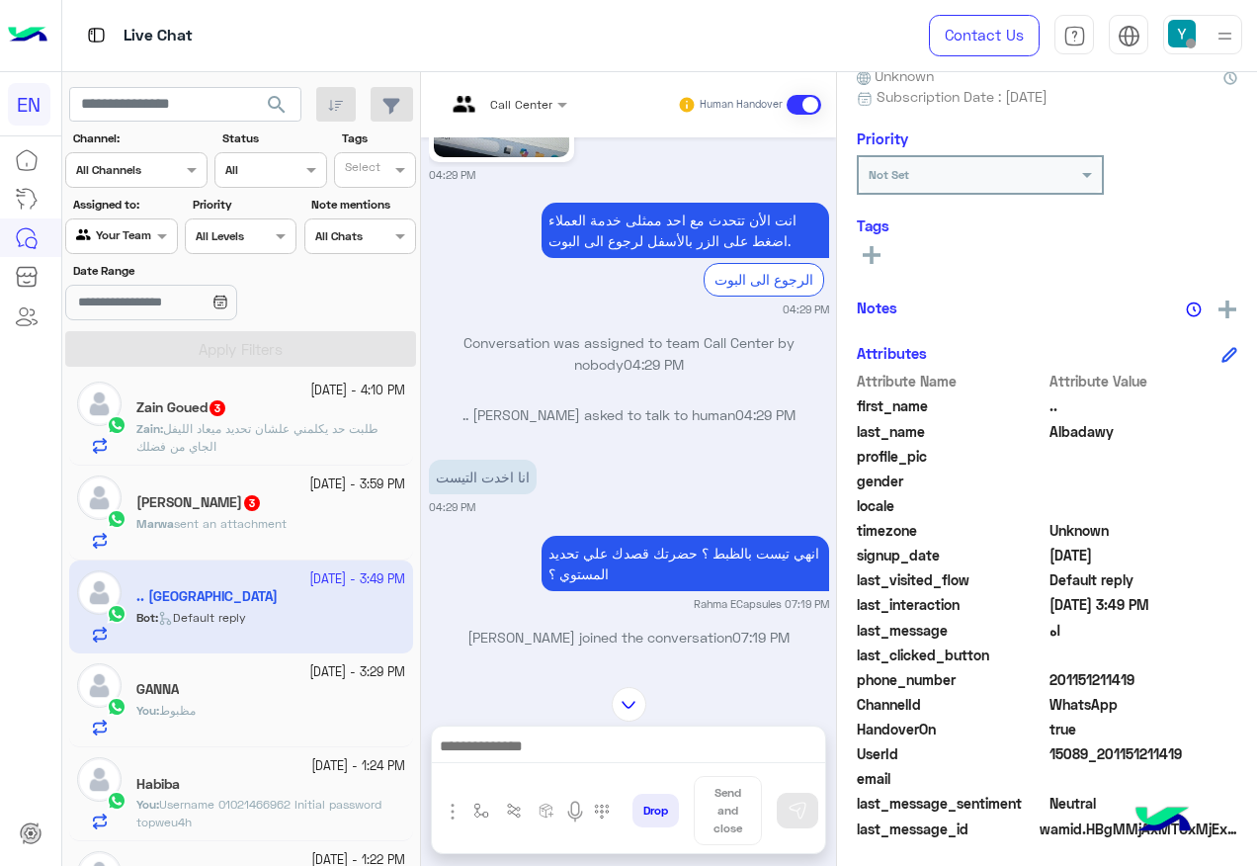
scroll to position [199, 0]
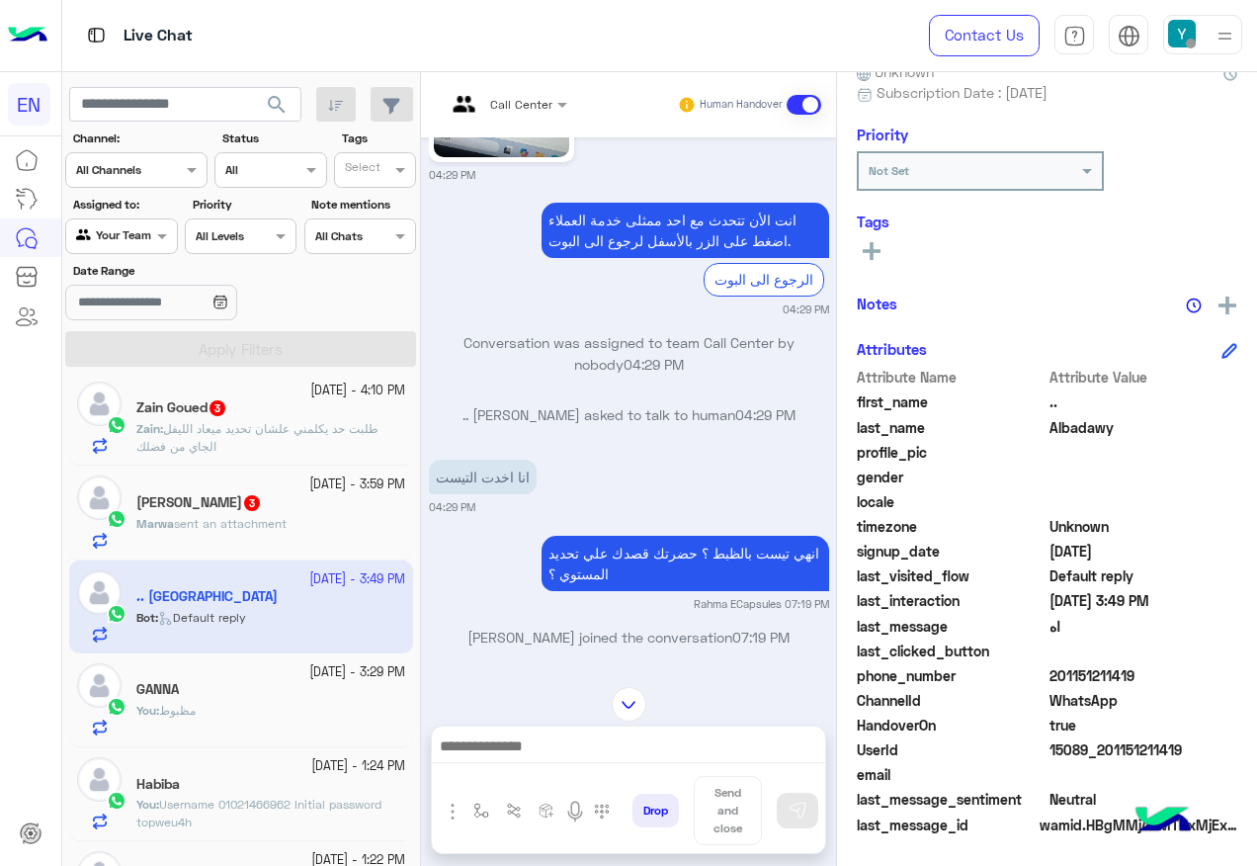
click at [241, 505] on div "[PERSON_NAME] 3" at bounding box center [270, 504] width 269 height 21
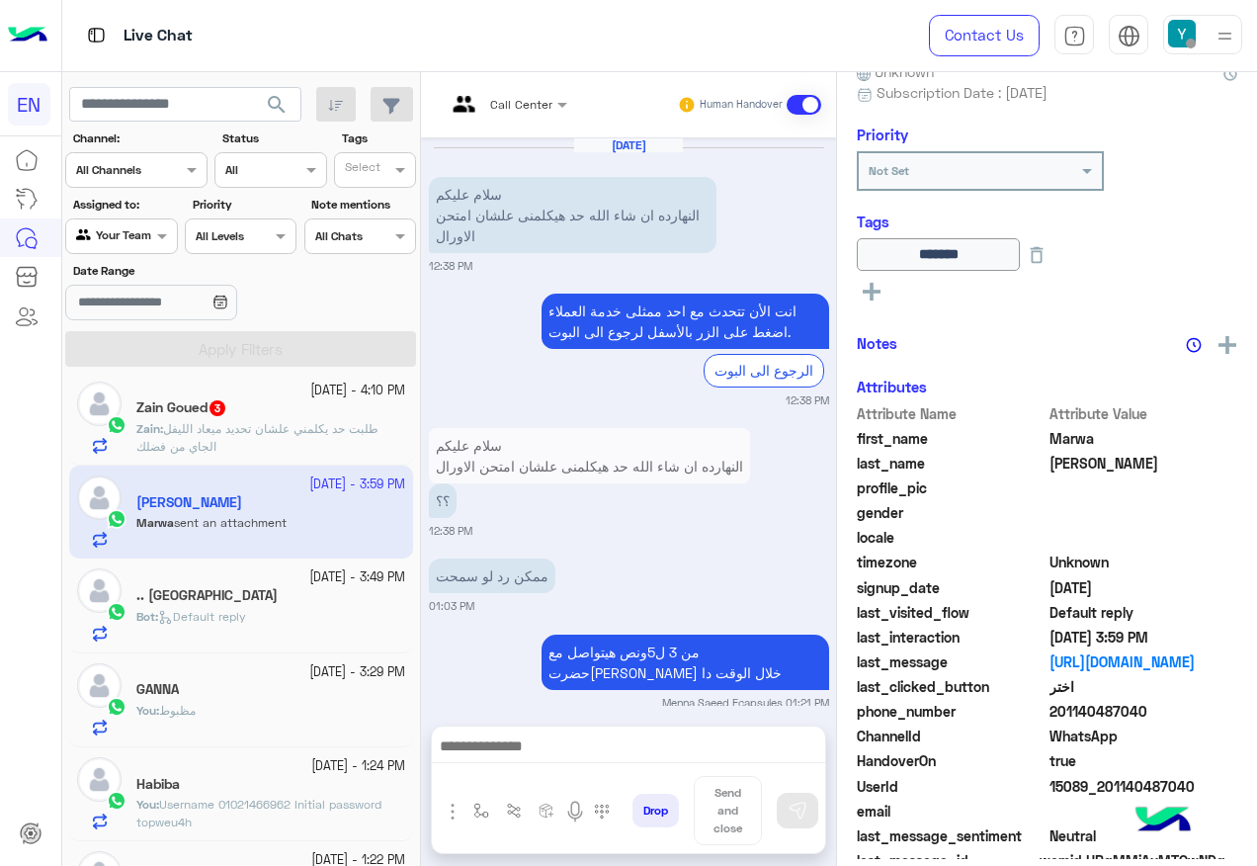
scroll to position [1927, 0]
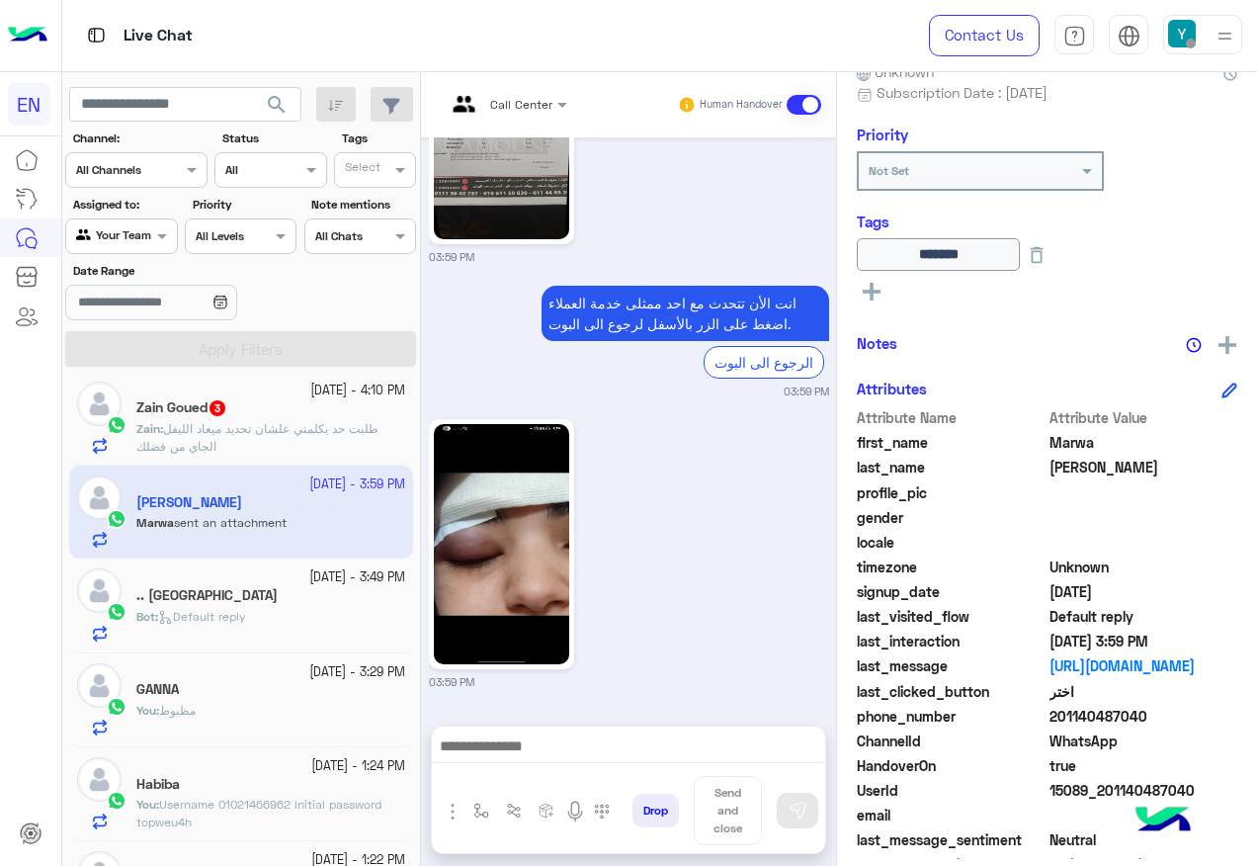
drag, startPoint x: 1056, startPoint y: 713, endPoint x: 1150, endPoint y: 713, distance: 93.9
click at [1150, 713] on span "201140487040" at bounding box center [1144, 716] width 189 height 21
copy span "01140487040"
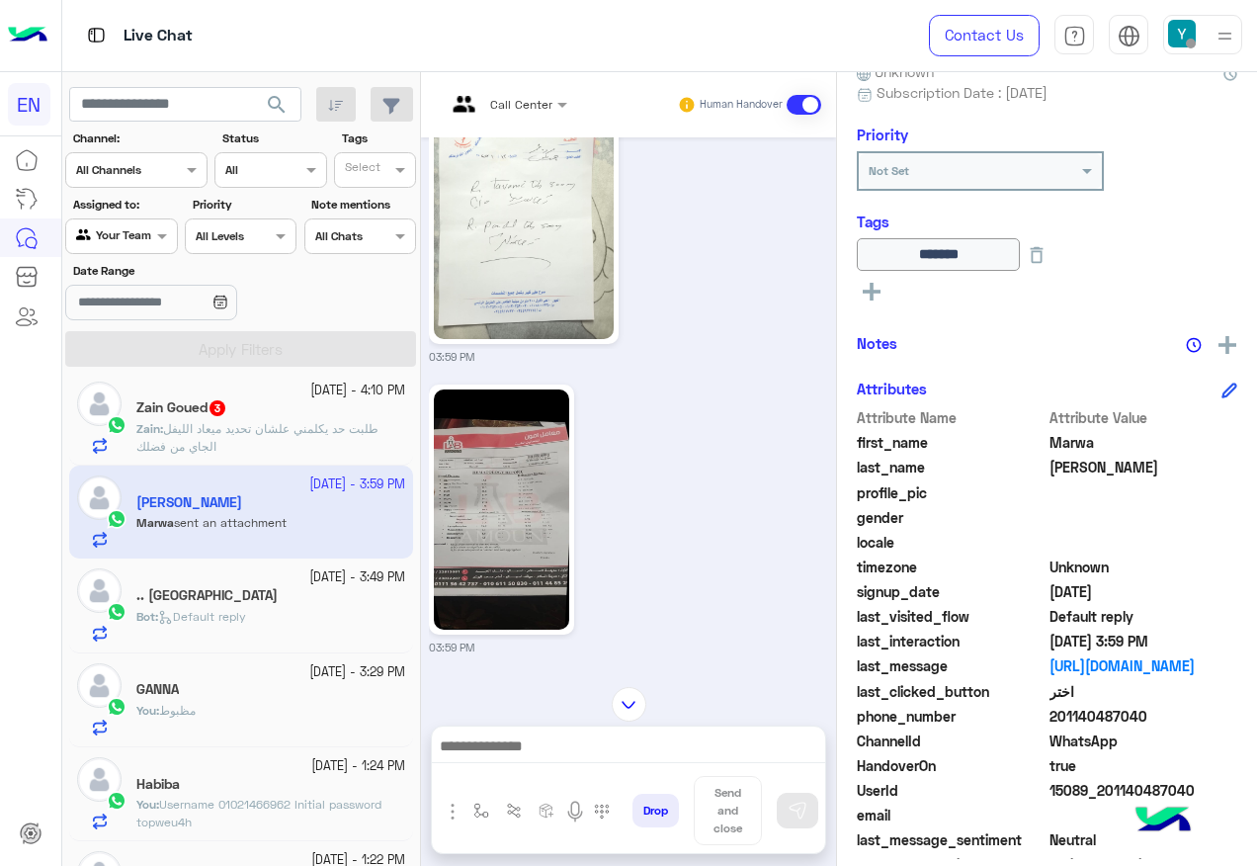
scroll to position [1532, 0]
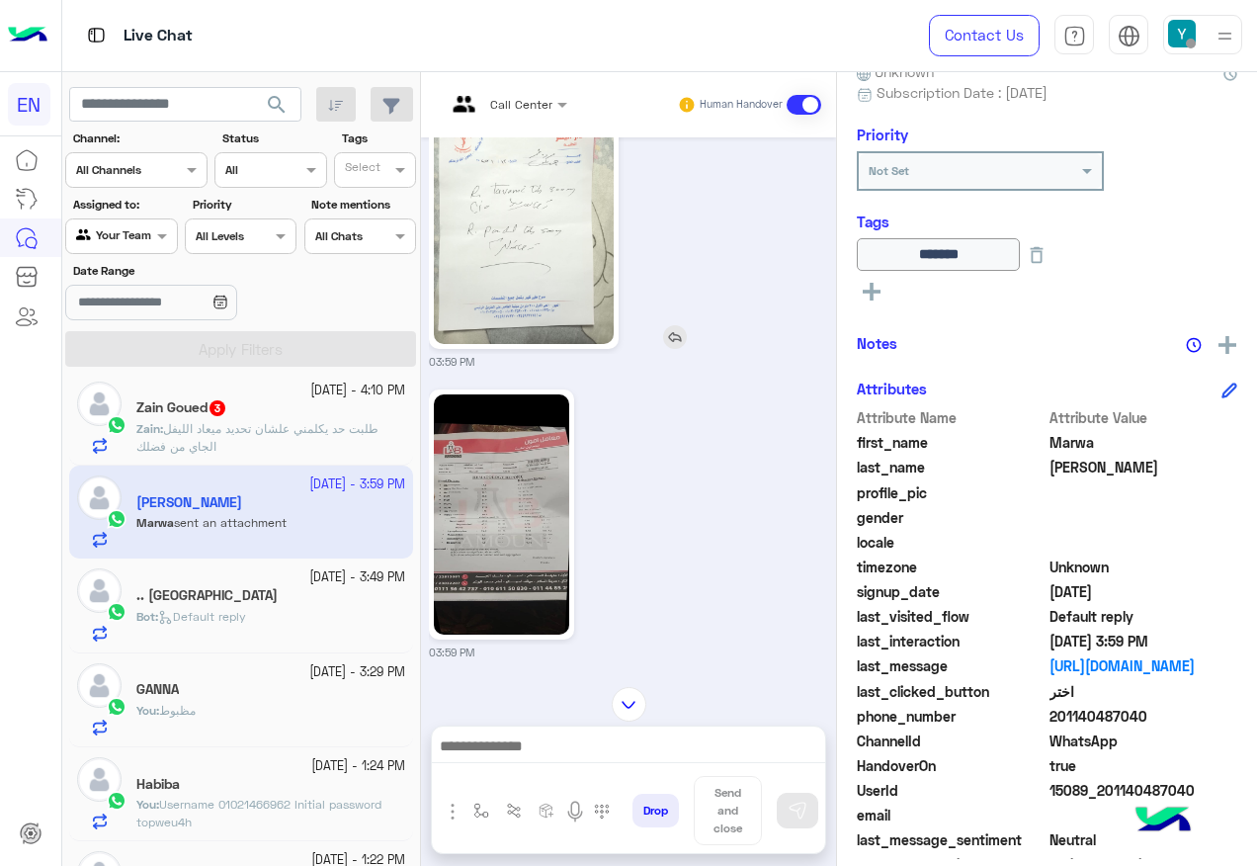
click at [523, 279] on img at bounding box center [524, 224] width 180 height 240
click at [486, 539] on img at bounding box center [501, 514] width 135 height 240
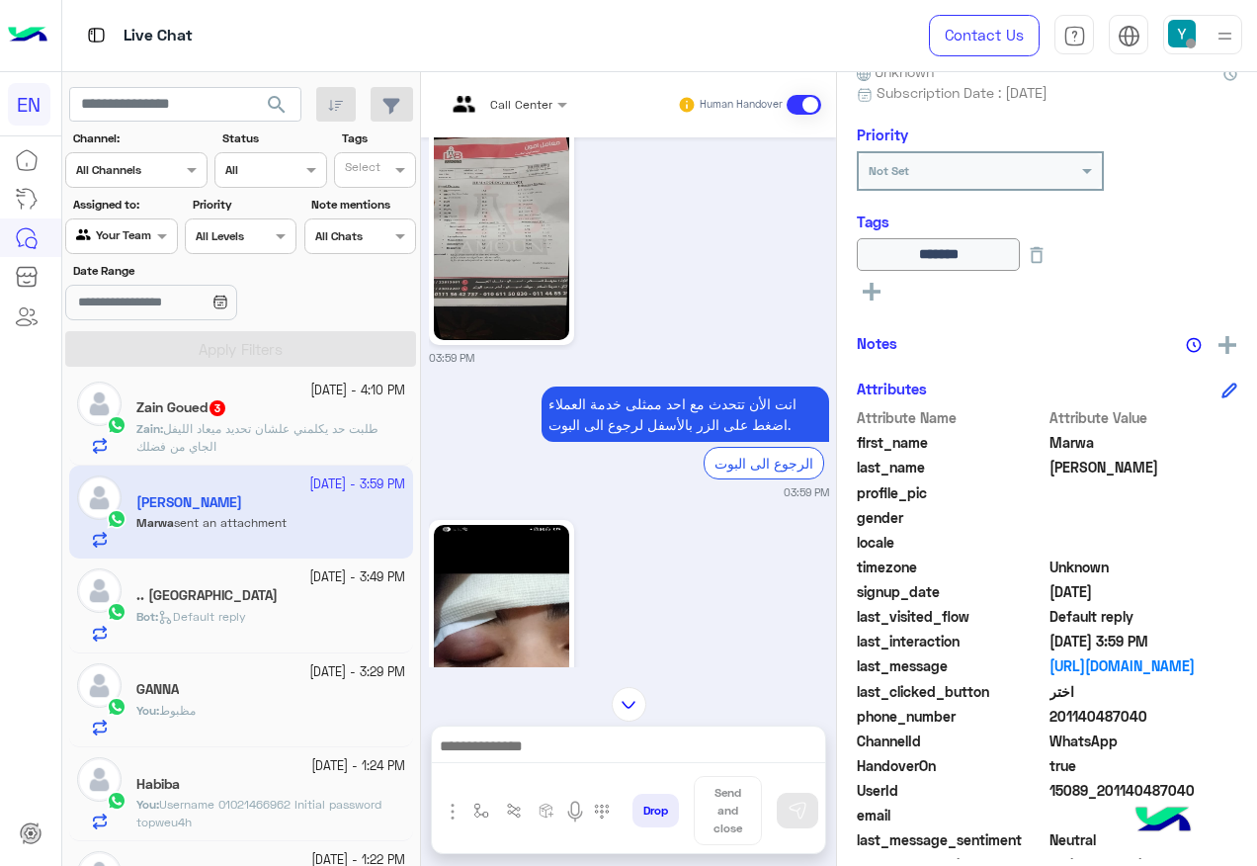
scroll to position [1829, 0]
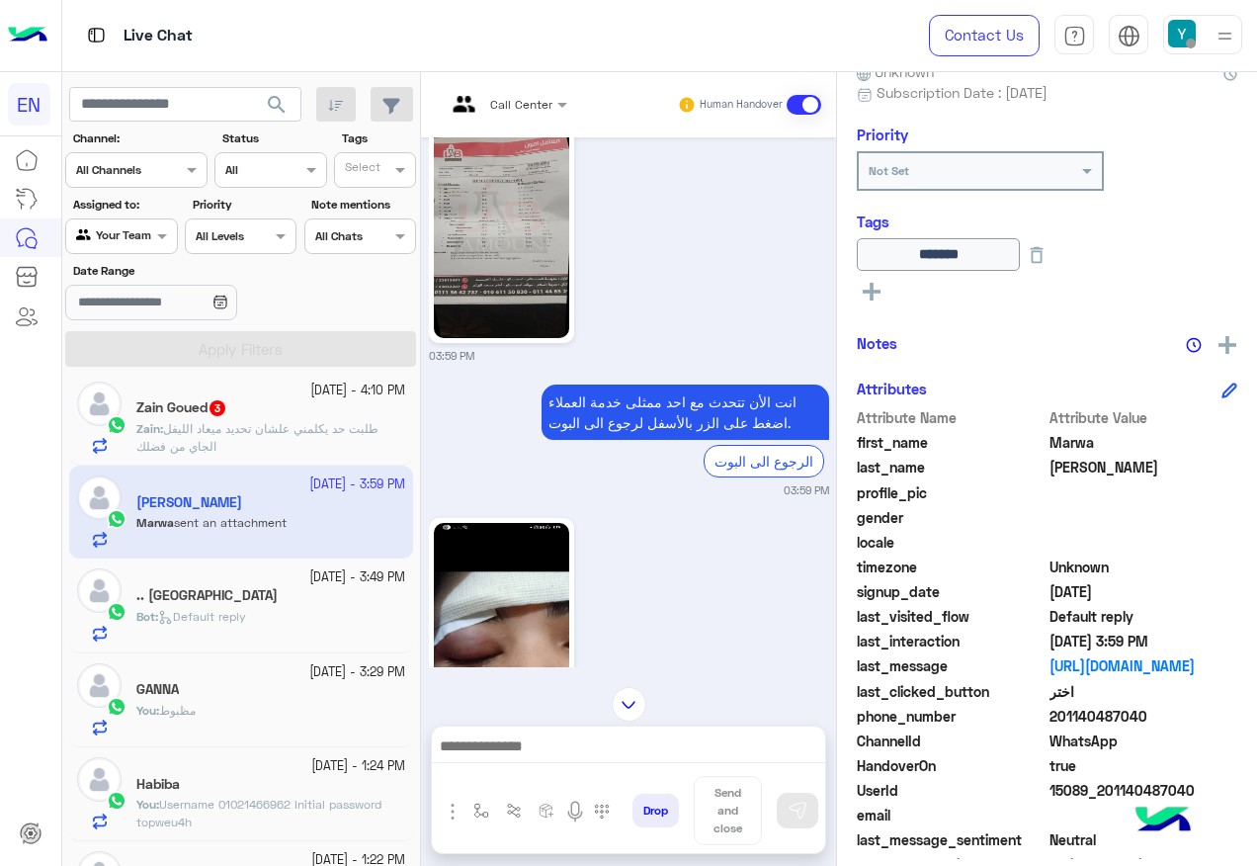
click at [570, 610] on link at bounding box center [501, 643] width 145 height 250
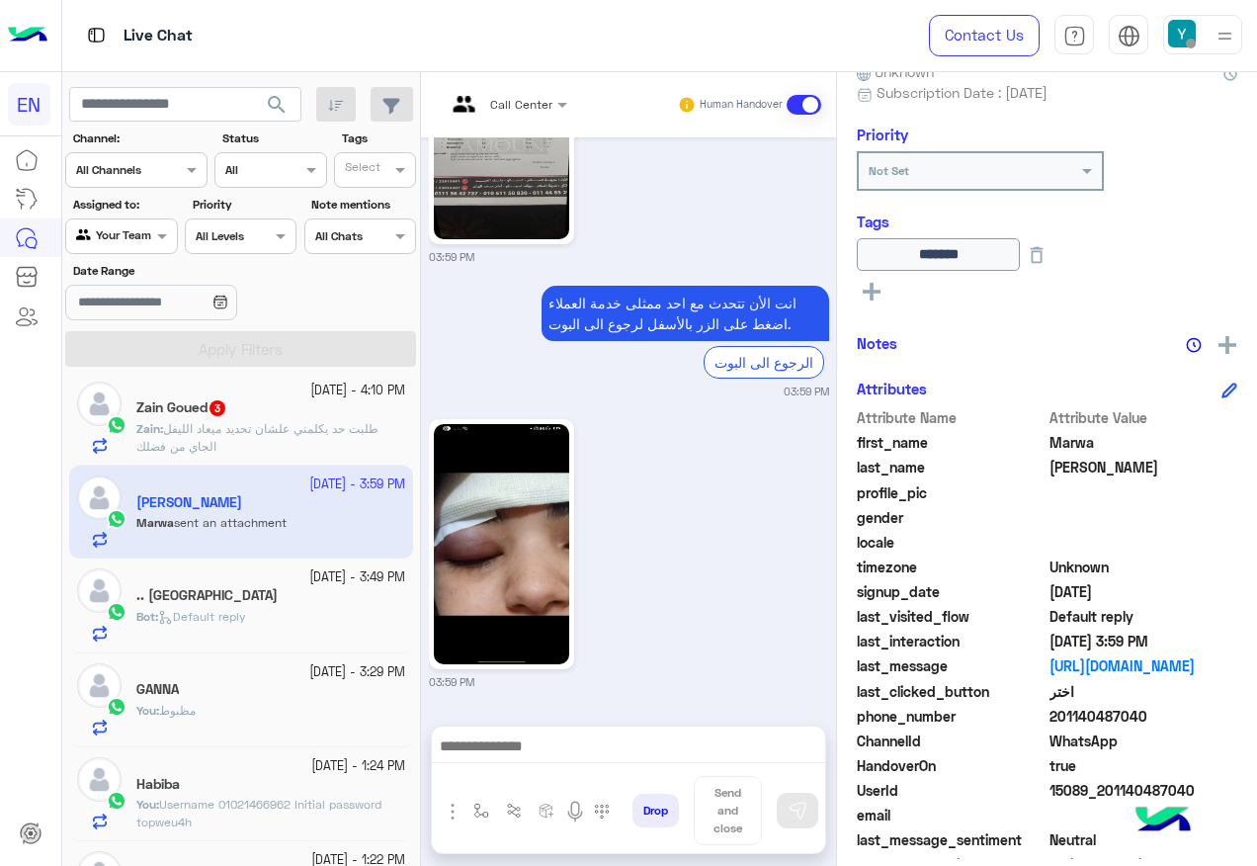
scroll to position [100, 0]
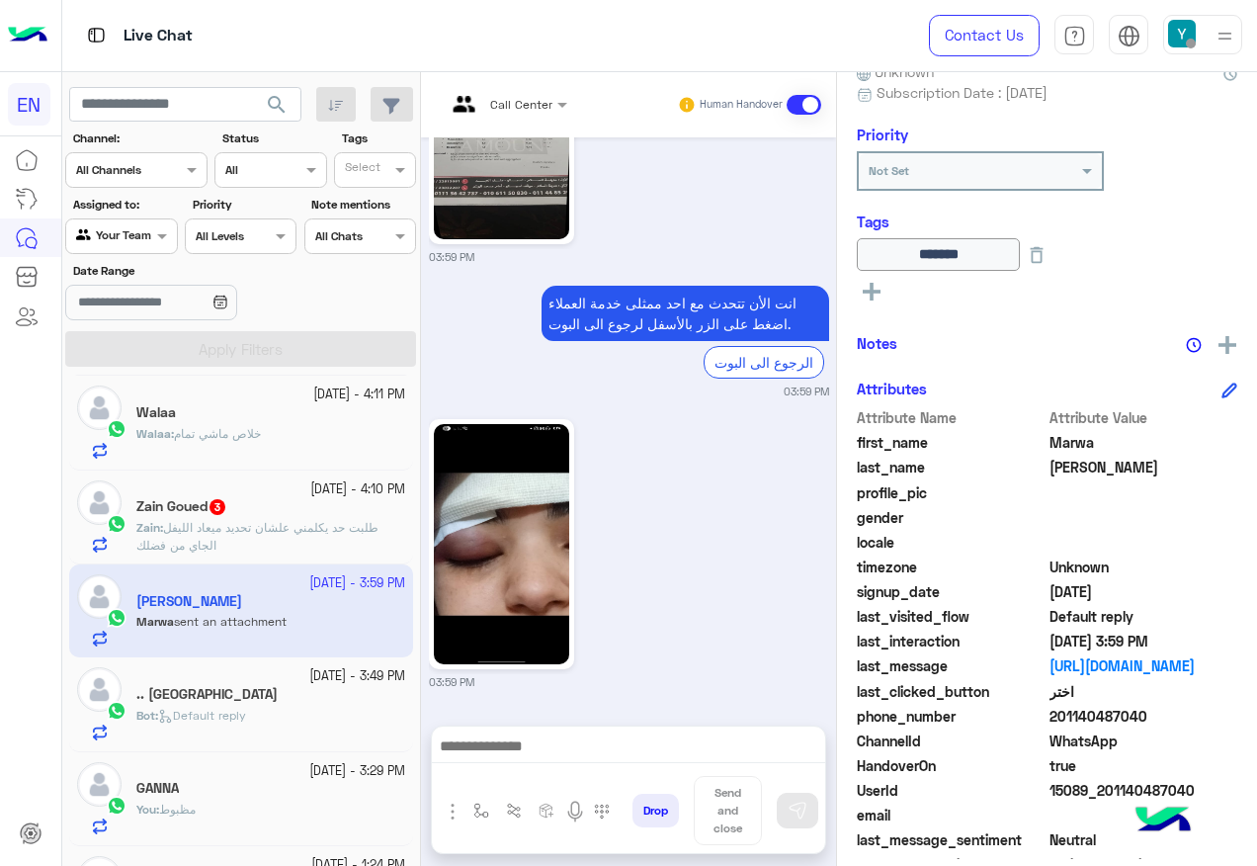
click at [319, 524] on span "طلبت حد يكلمني علشان تحديد ميعاد الليفل الجاي من فضلك" at bounding box center [257, 536] width 242 height 33
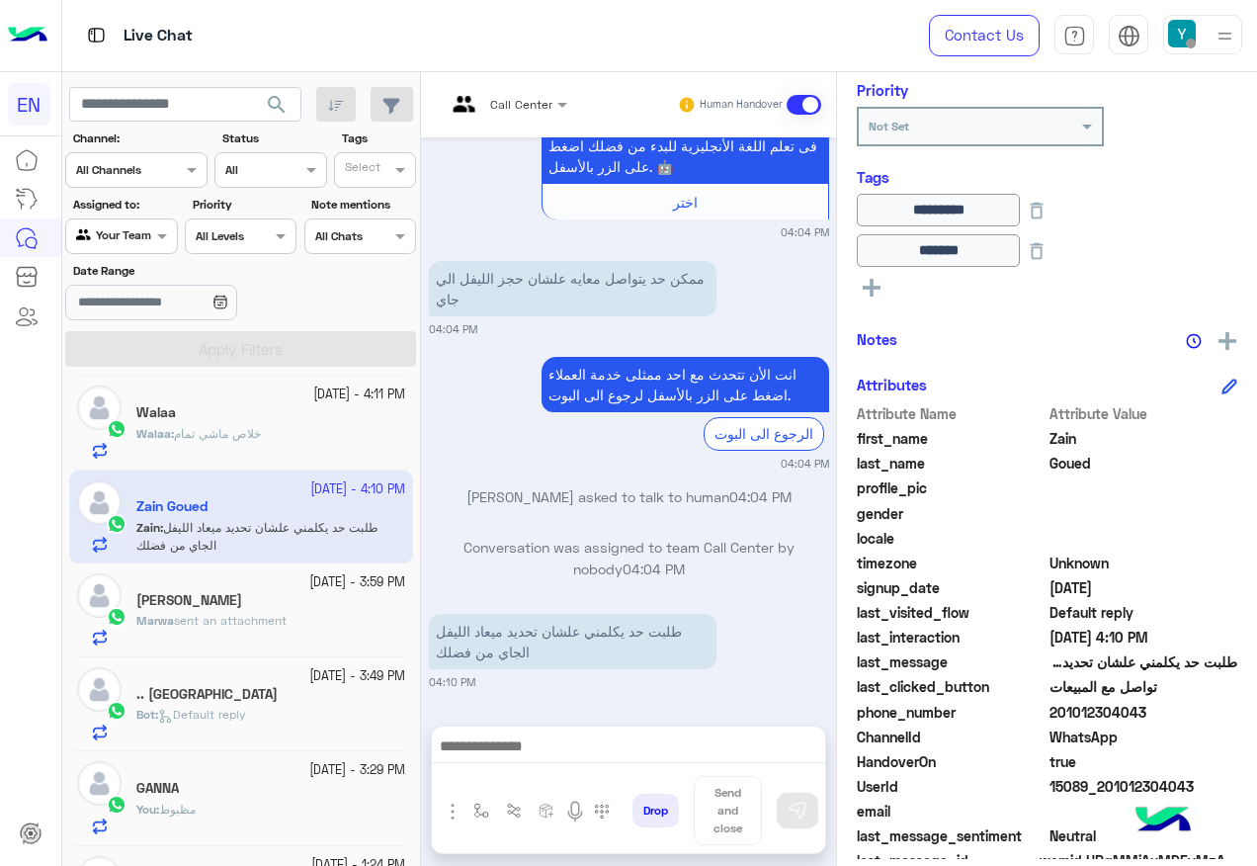
scroll to position [279, 0]
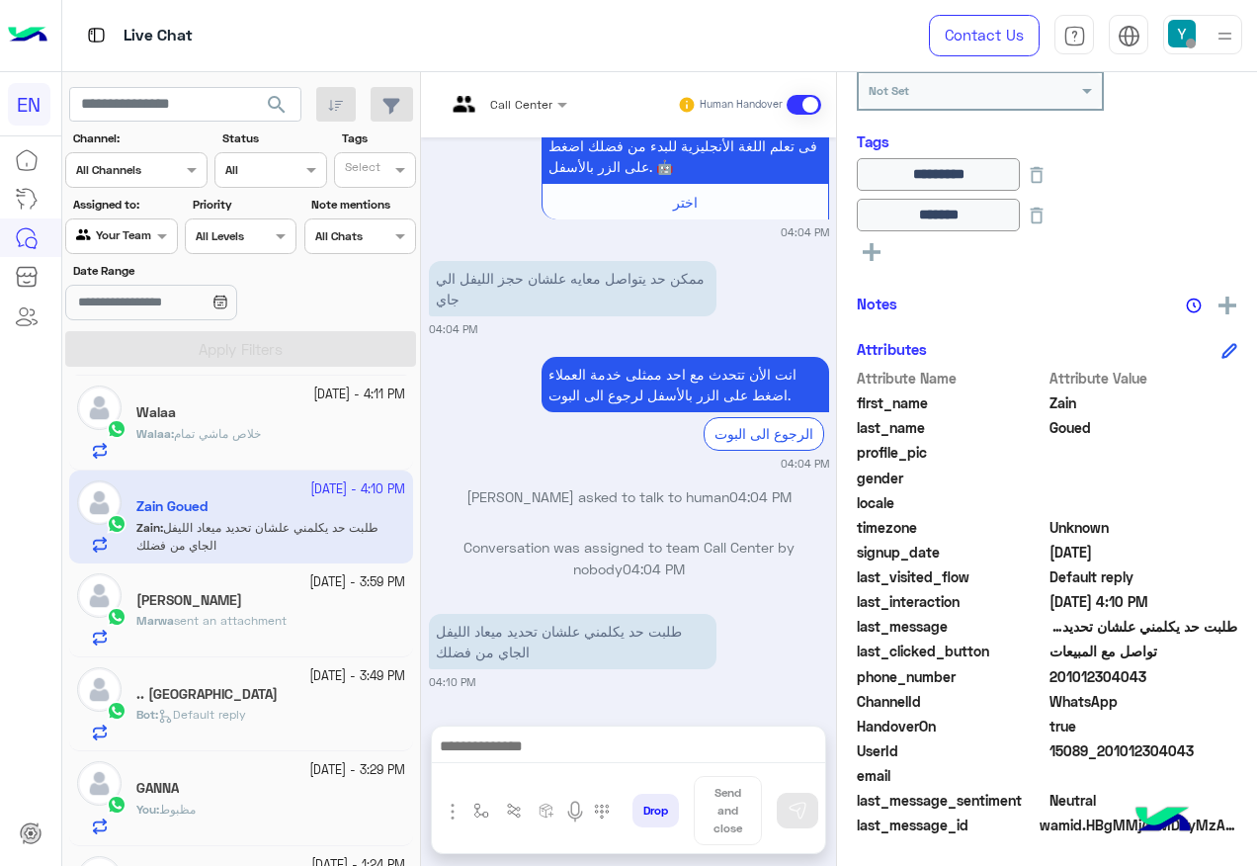
drag, startPoint x: 1050, startPoint y: 676, endPoint x: 1174, endPoint y: 682, distance: 124.7
click at [1174, 682] on span "201012304043" at bounding box center [1144, 676] width 189 height 21
copy span "201012304043"
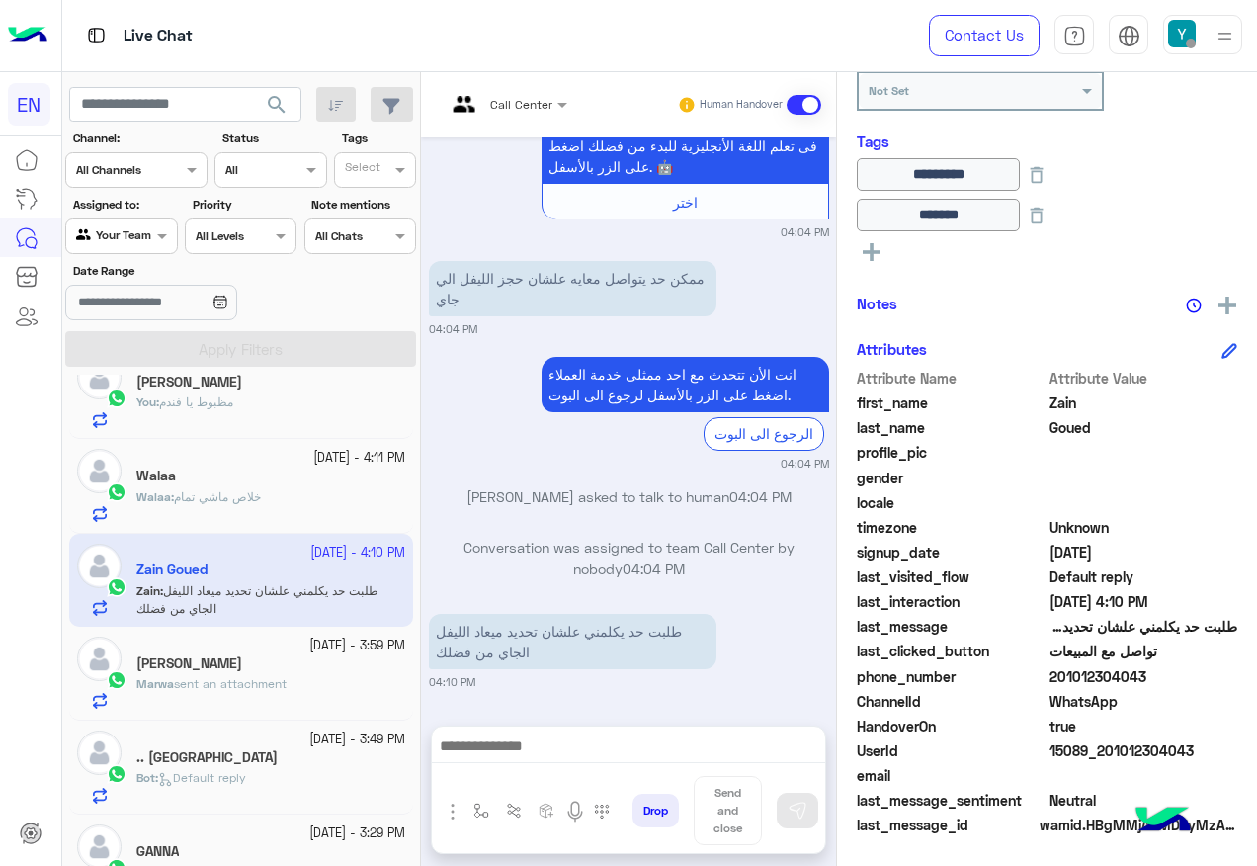
scroll to position [0, 0]
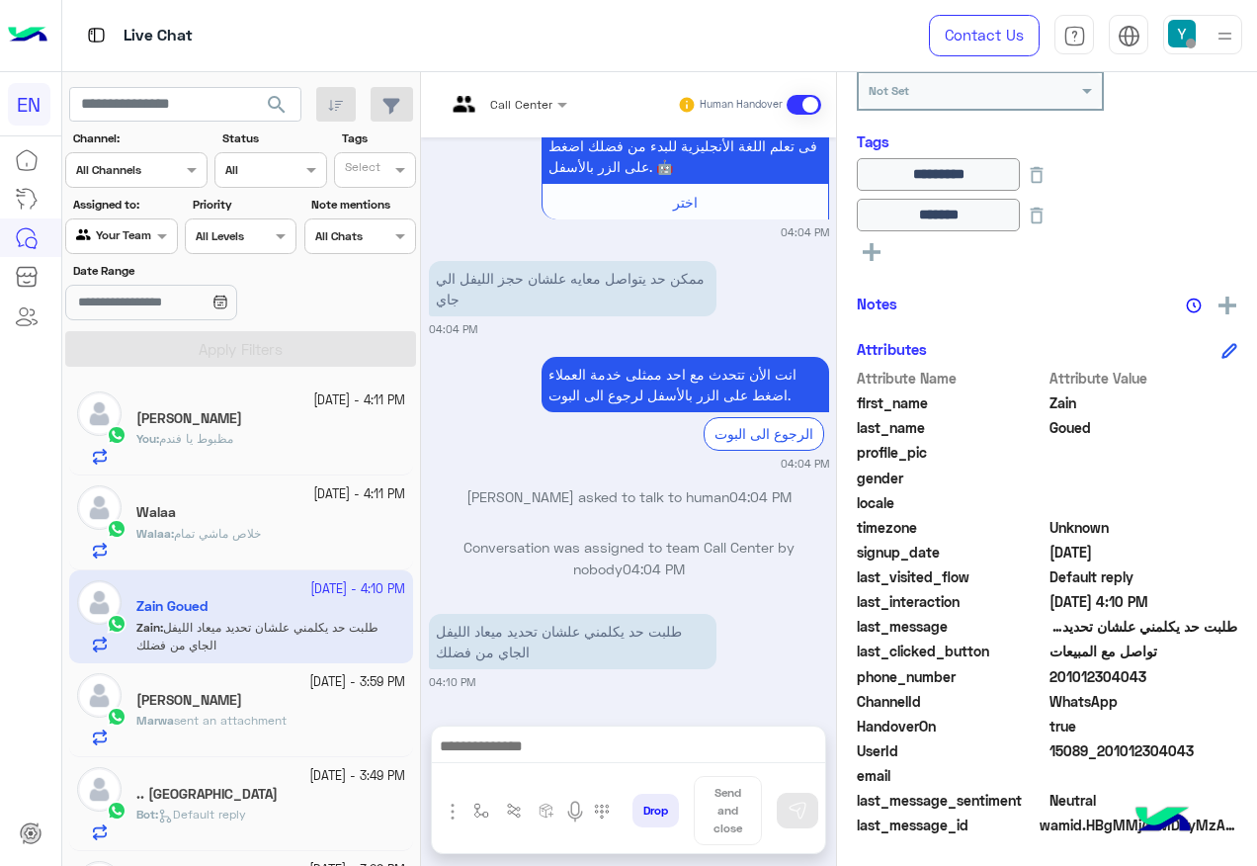
click at [143, 239] on div at bounding box center [121, 233] width 110 height 19
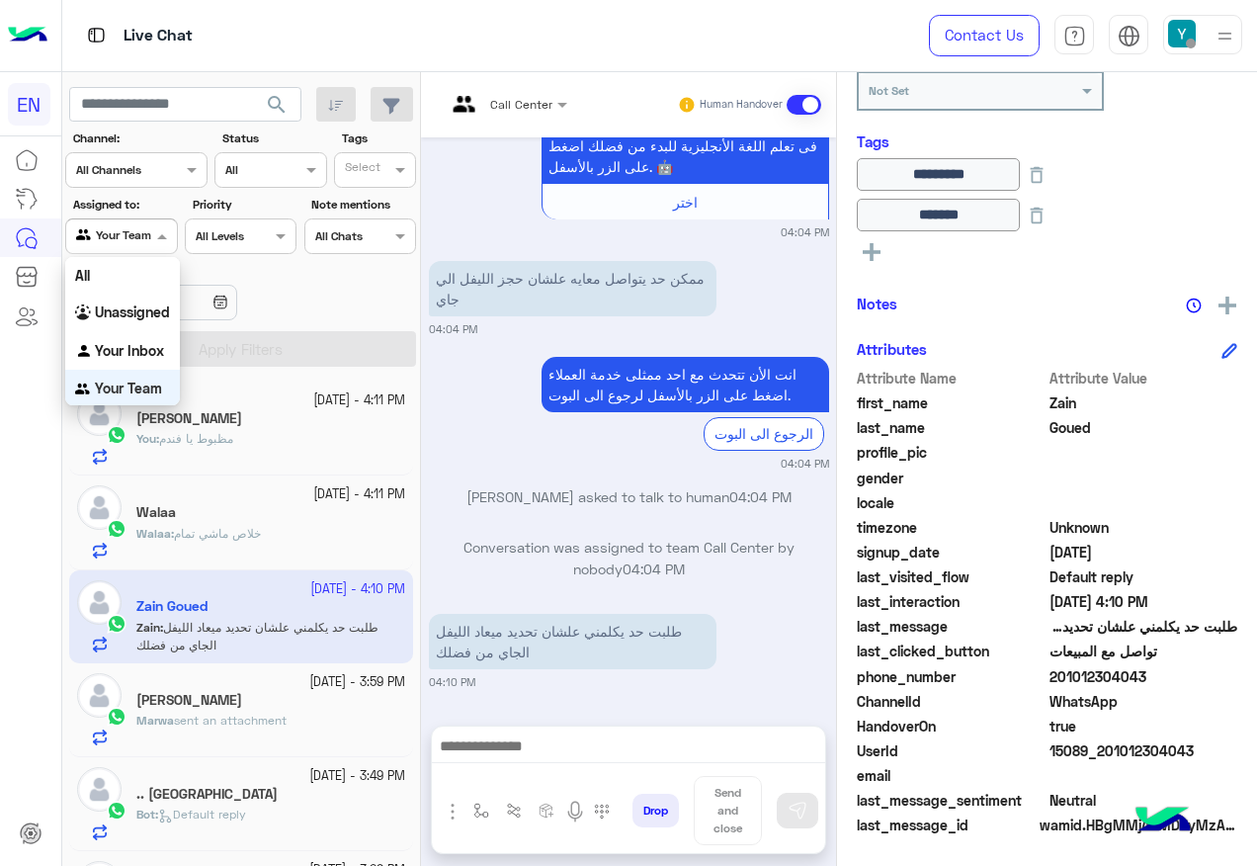
scroll to position [1, 0]
click at [135, 289] on div "All" at bounding box center [122, 274] width 115 height 37
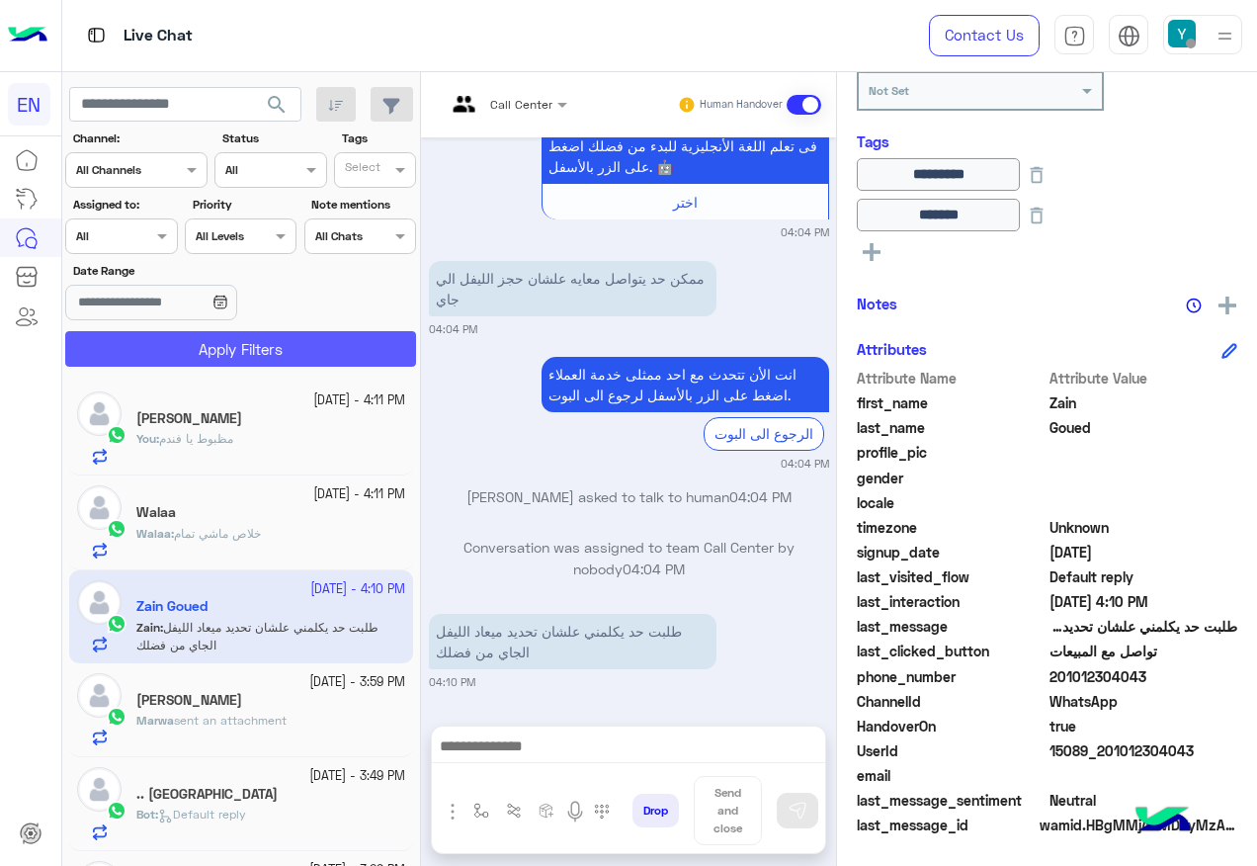
click at [164, 349] on button "Apply Filters" at bounding box center [240, 349] width 351 height 36
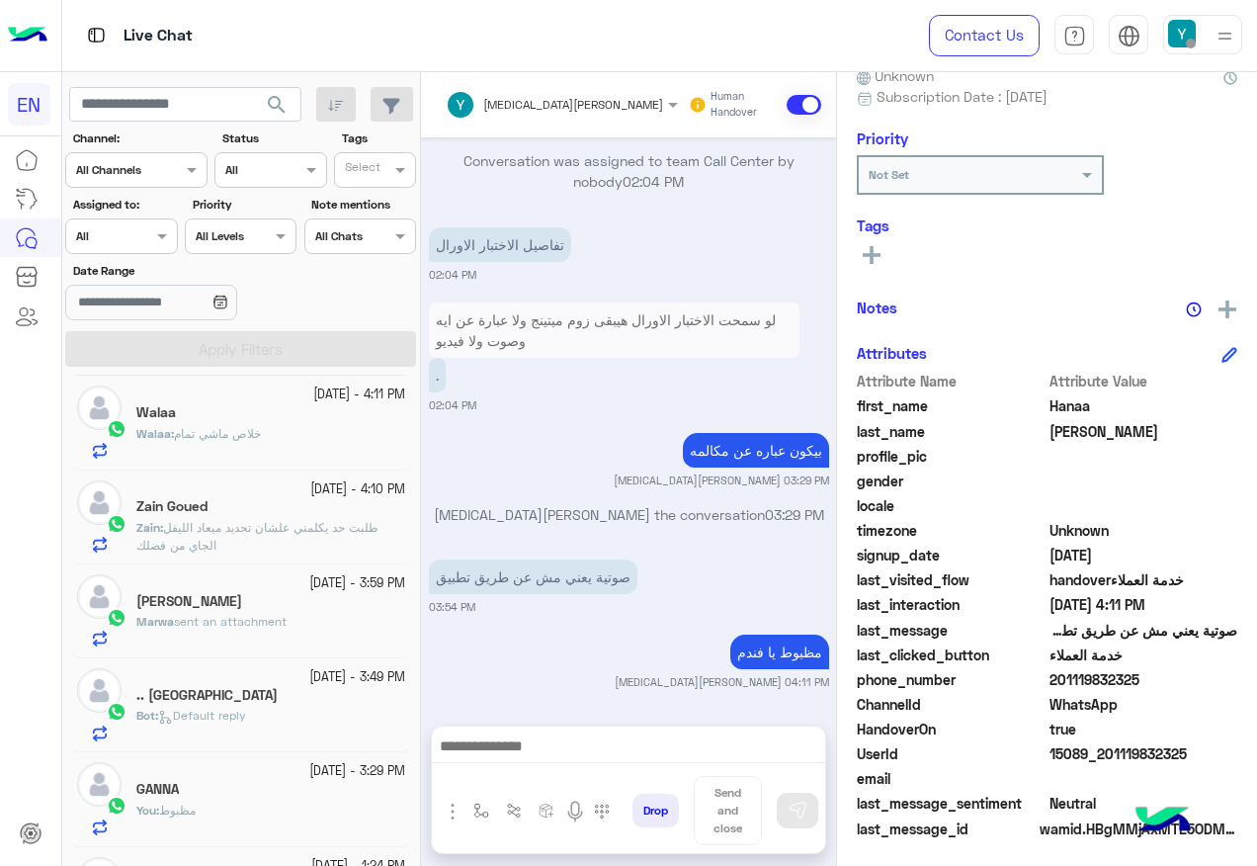
scroll to position [199, 0]
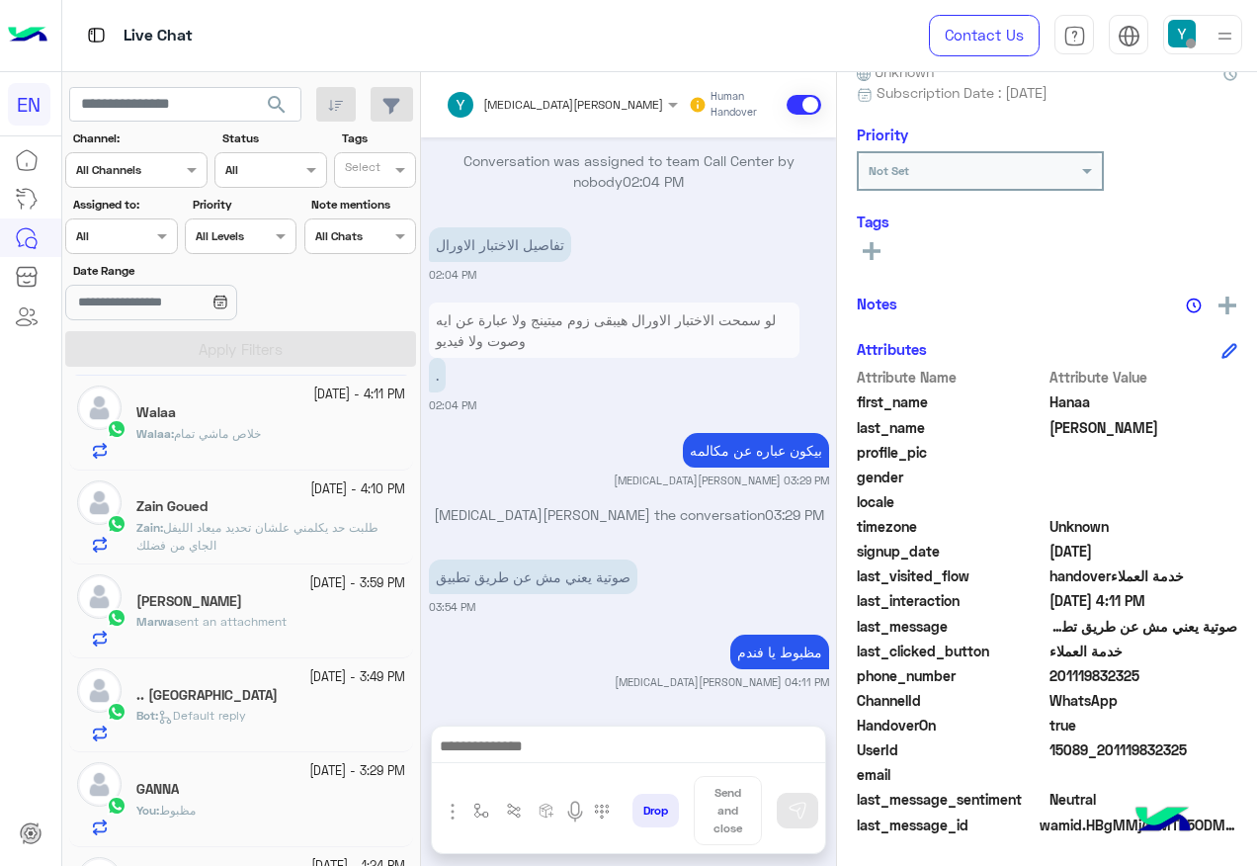
click at [131, 256] on section "Channel: Channel All Channels Status Channel All Tags Select Assigned to: Agent…" at bounding box center [241, 247] width 329 height 237
click at [131, 247] on div "Agent Filter All" at bounding box center [121, 236] width 112 height 36
click at [119, 303] on b "Unassigned" at bounding box center [132, 311] width 75 height 17
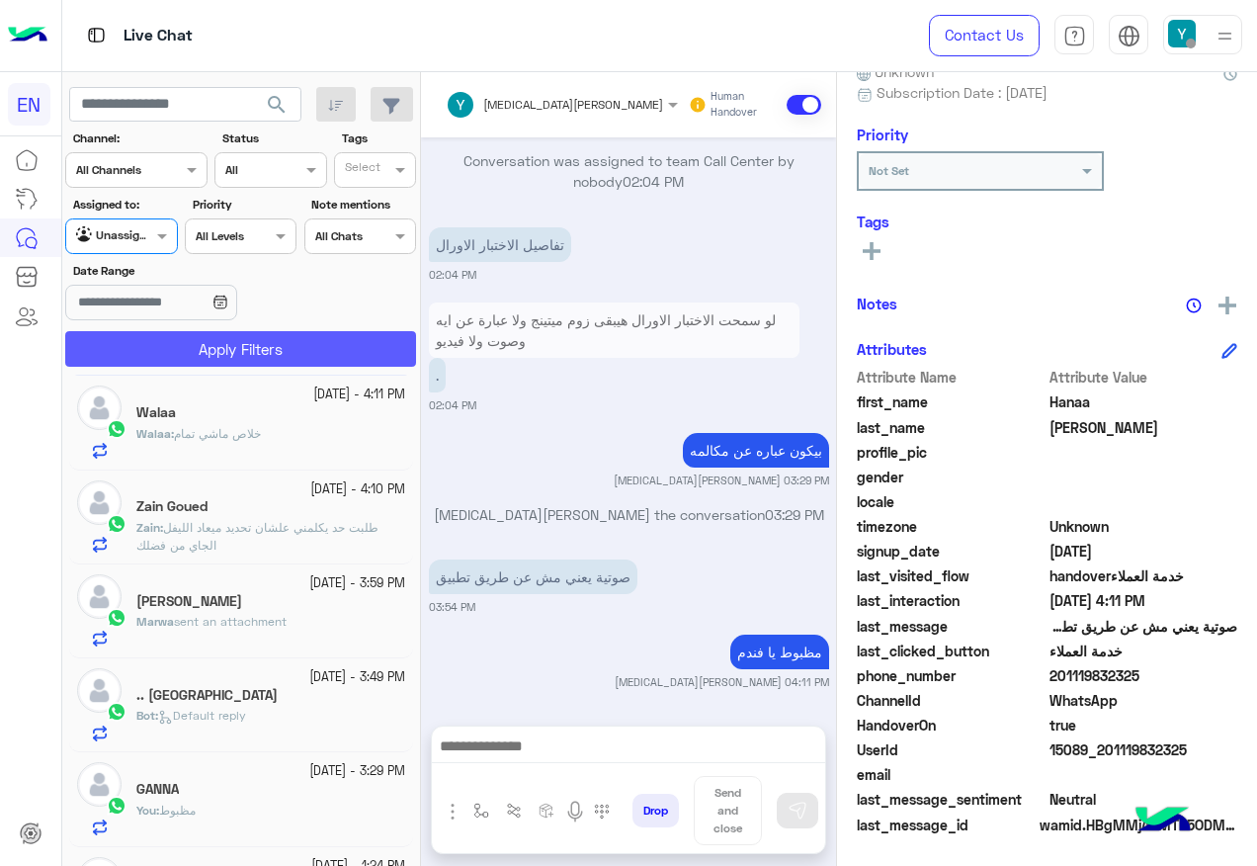
click at [142, 347] on button "Apply Filters" at bounding box center [240, 349] width 351 height 36
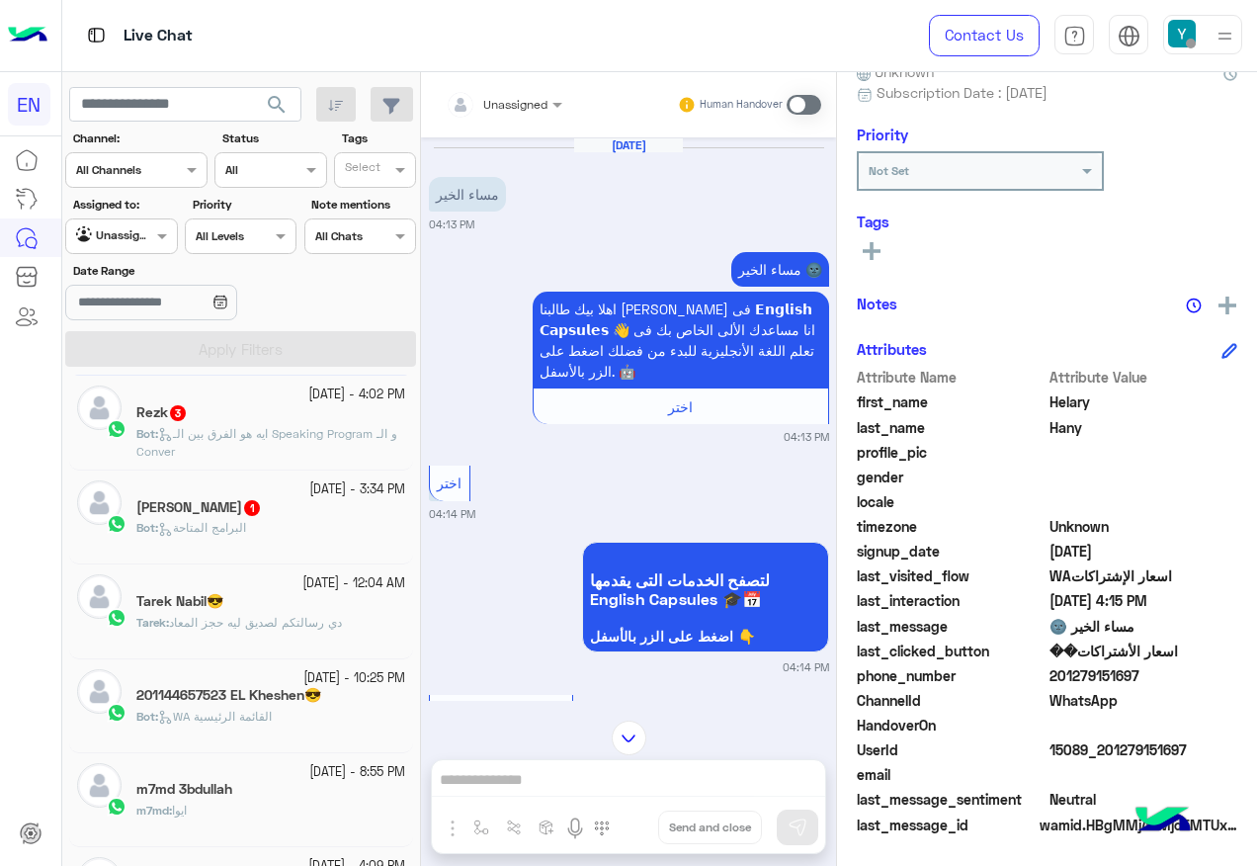
click at [522, 107] on div at bounding box center [504, 101] width 136 height 19
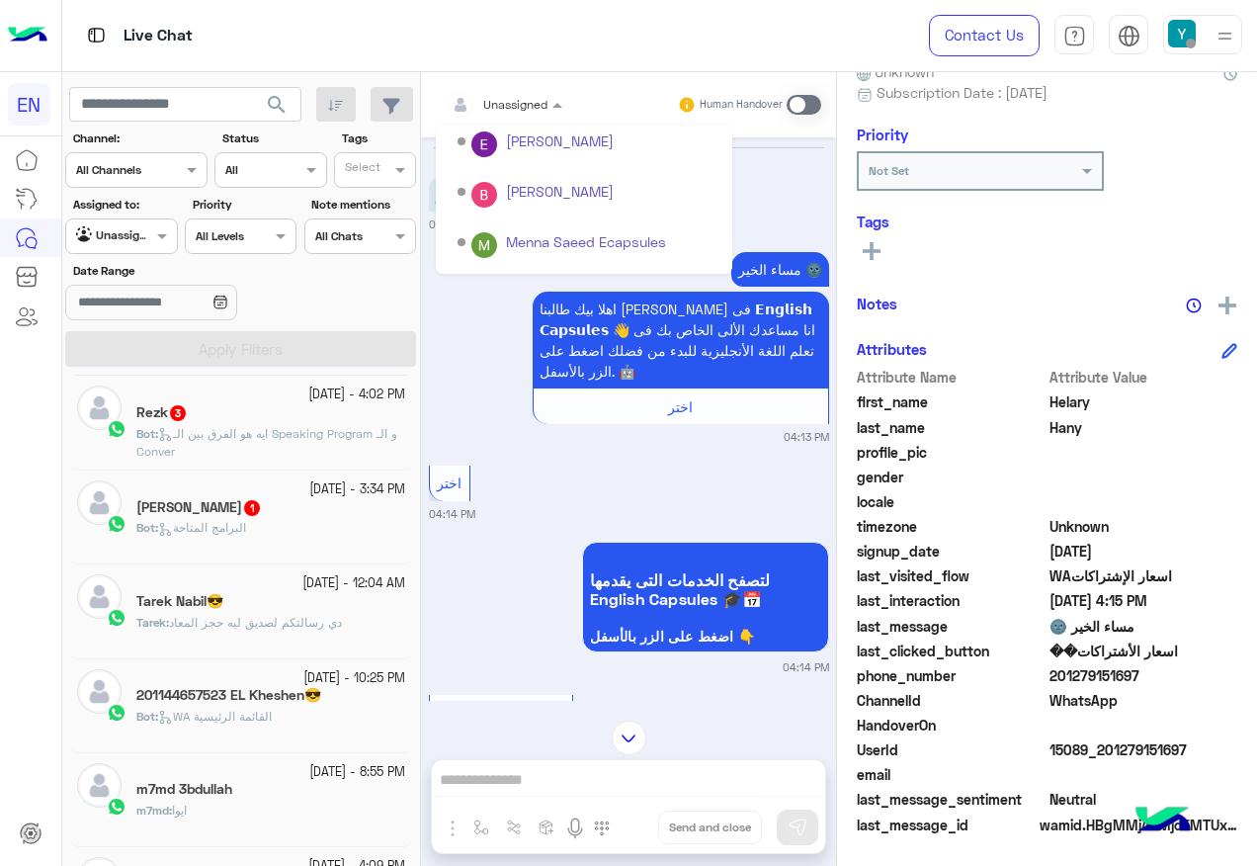
scroll to position [328, 0]
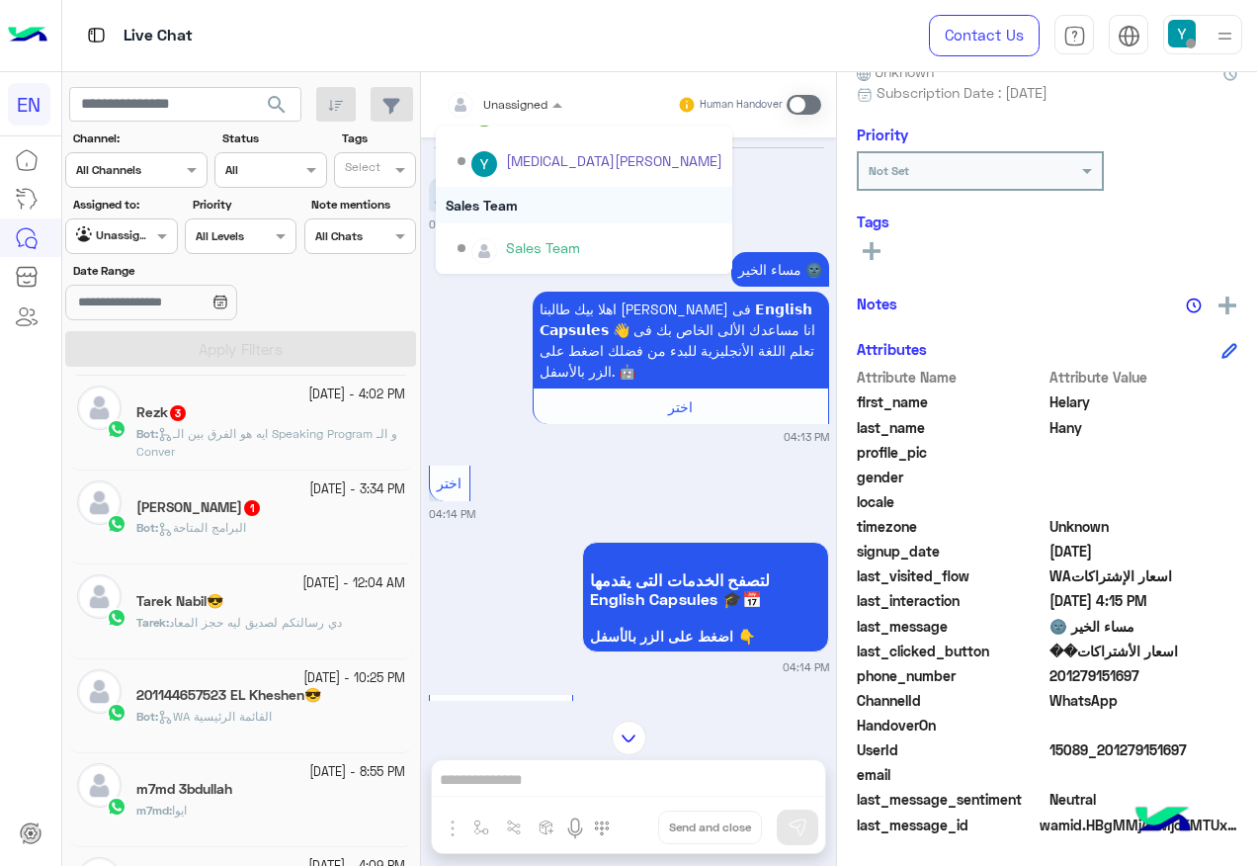
click at [538, 201] on div "Sales Team" at bounding box center [584, 205] width 297 height 37
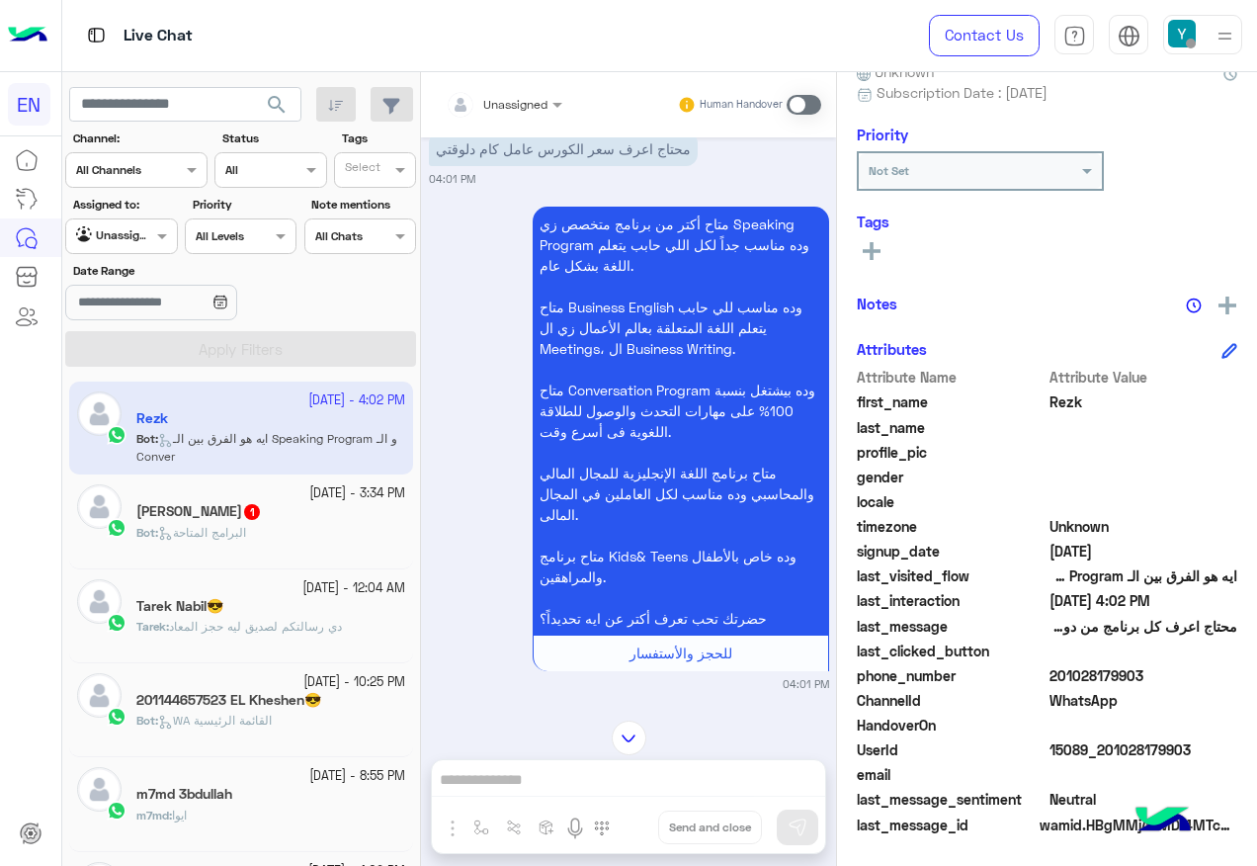
click at [522, 125] on div "Unassigned Human Handover" at bounding box center [628, 104] width 415 height 65
click at [535, 109] on div at bounding box center [504, 101] width 136 height 19
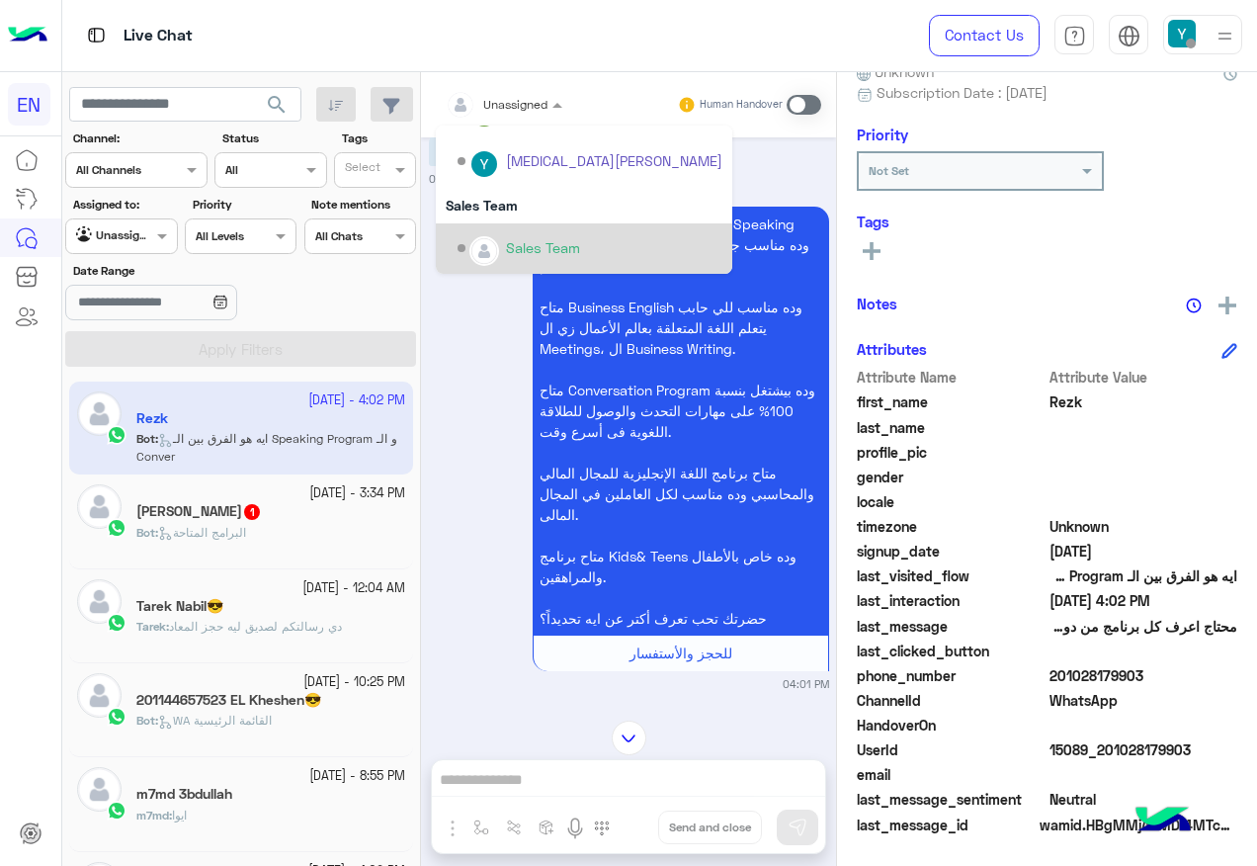
click at [567, 240] on div "Sales Team" at bounding box center [543, 247] width 74 height 21
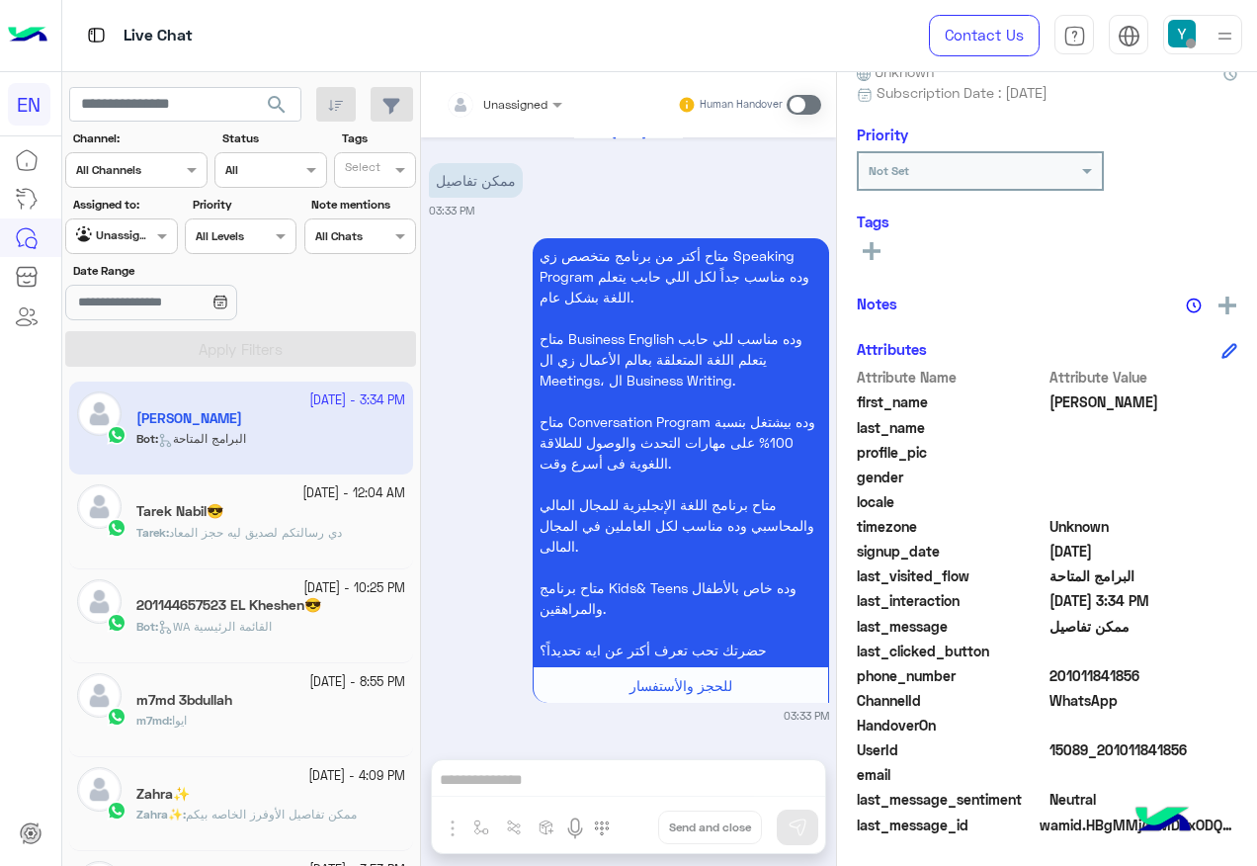
click at [510, 118] on div "Unassigned" at bounding box center [497, 105] width 102 height 40
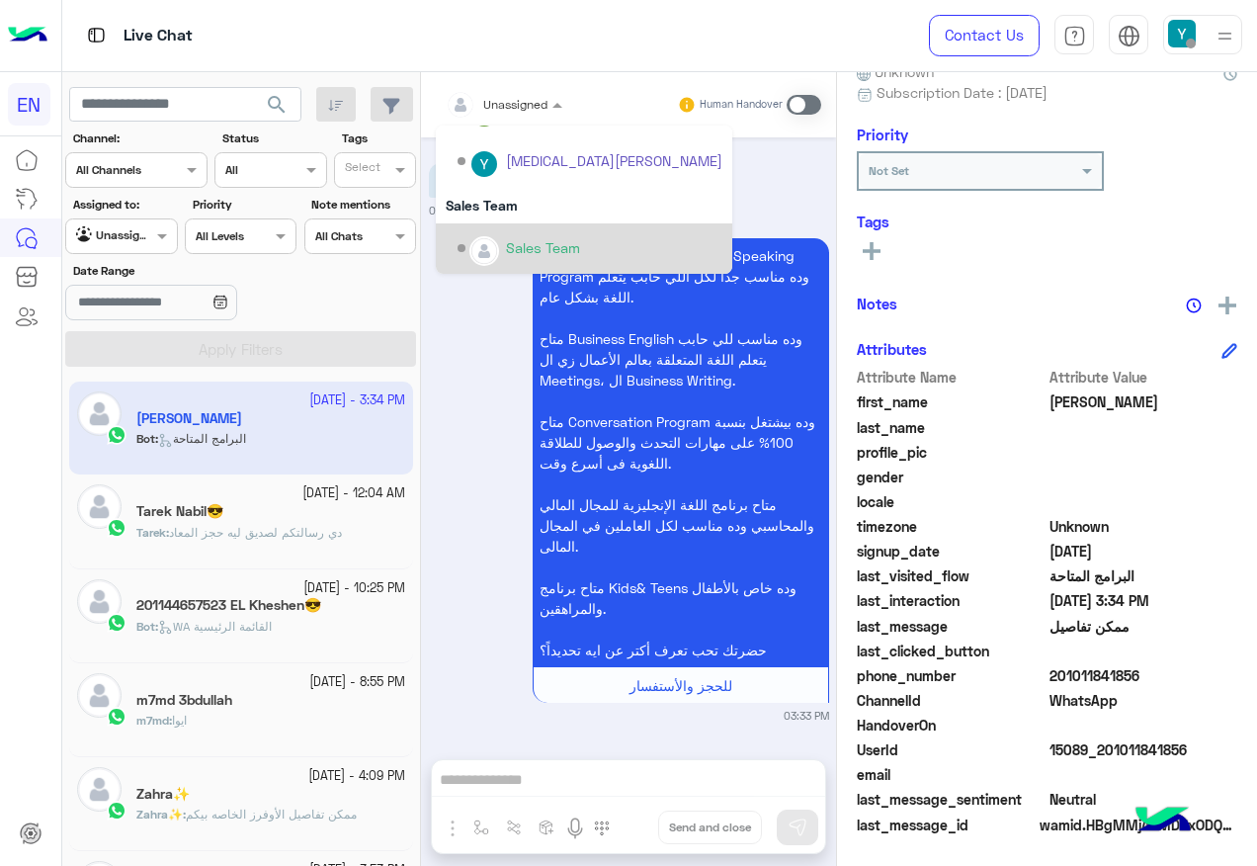
click at [536, 243] on div "Sales Team" at bounding box center [543, 247] width 74 height 21
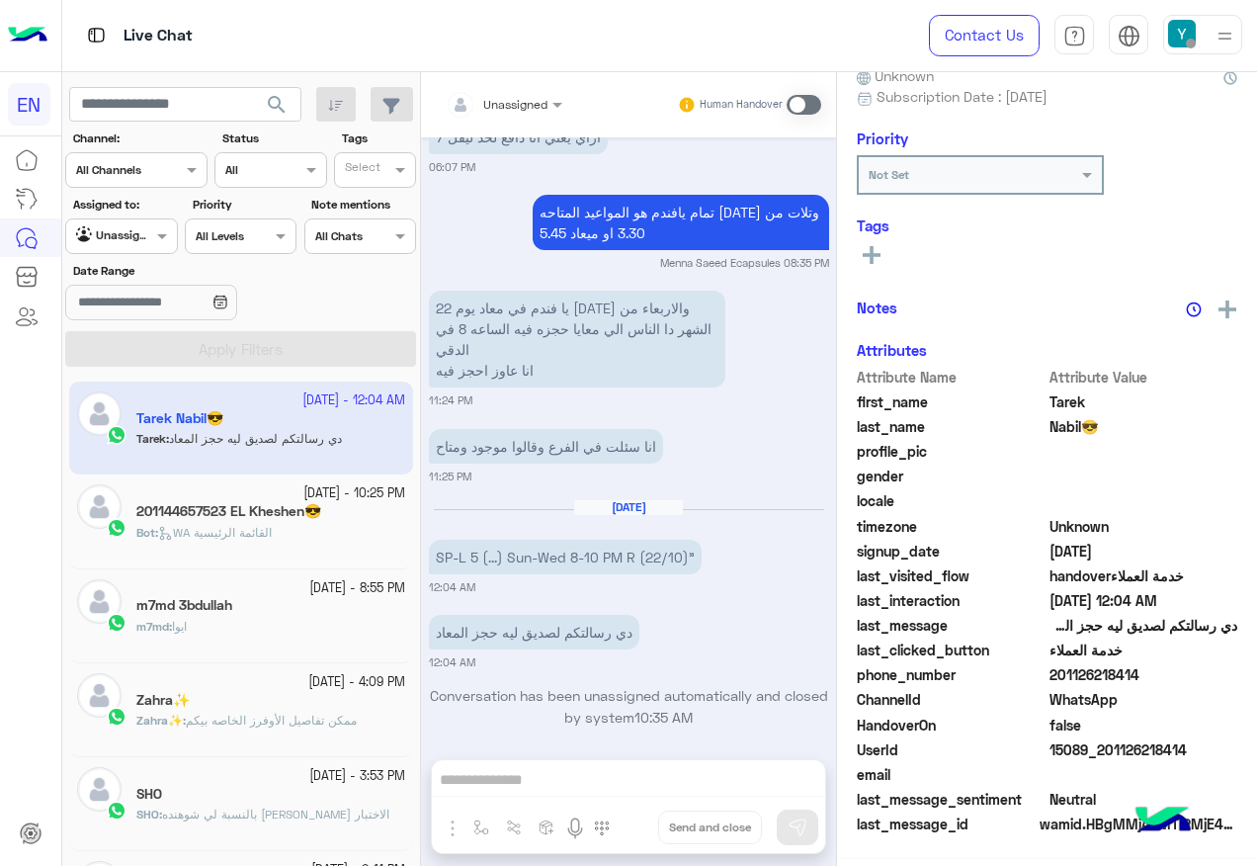
click at [234, 528] on span "WA القائمة الرئيسية" at bounding box center [215, 532] width 114 height 15
